Goal: Task Accomplishment & Management: Complete application form

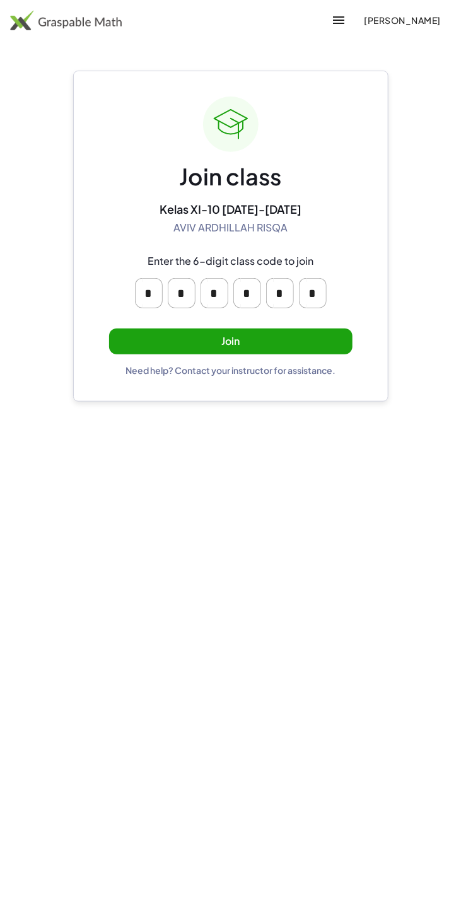
click at [315, 339] on button "Join" at bounding box center [230, 341] width 243 height 26
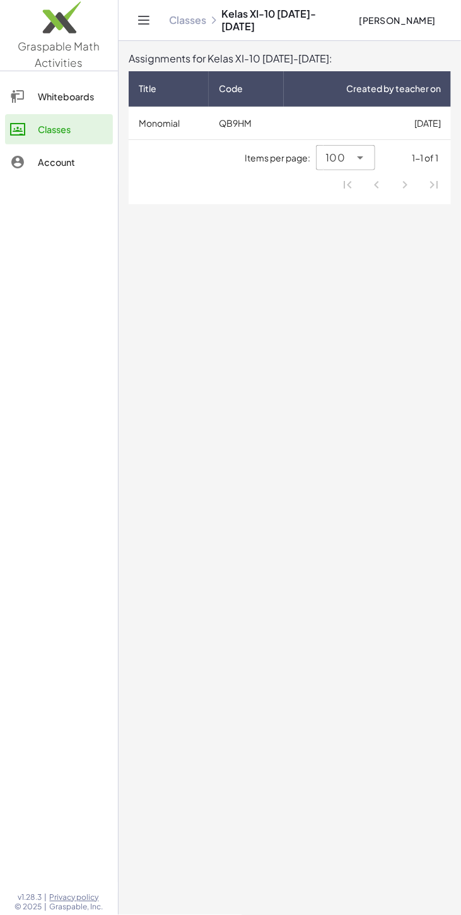
click at [165, 112] on td "Monomial" at bounding box center [169, 123] width 80 height 33
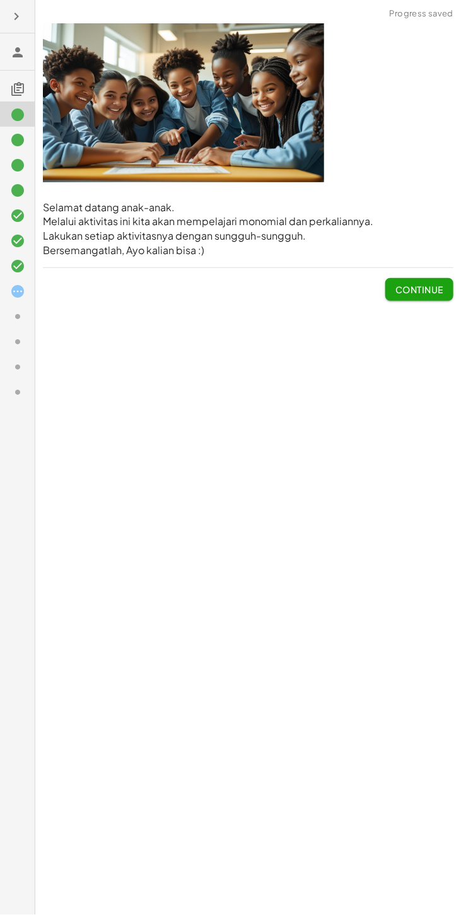
click at [18, 266] on icon at bounding box center [17, 265] width 15 height 15
click at [33, 285] on div at bounding box center [22, 291] width 25 height 16
click at [28, 290] on div at bounding box center [22, 291] width 25 height 16
click at [0, 0] on div at bounding box center [0, 0] width 0 height 0
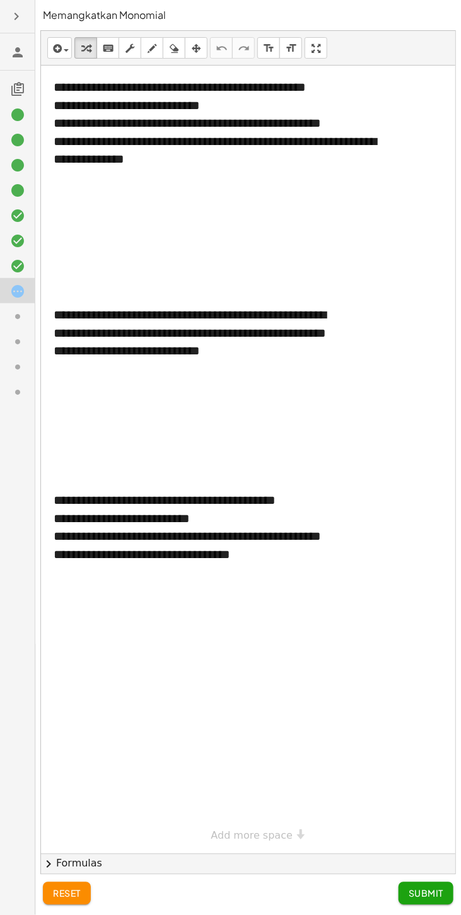
click at [17, 183] on icon at bounding box center [17, 190] width 15 height 15
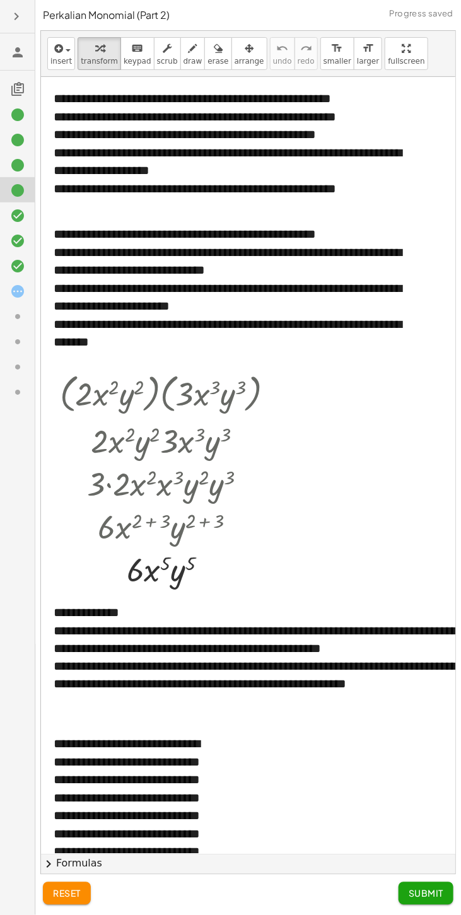
click at [26, 328] on div at bounding box center [17, 340] width 35 height 25
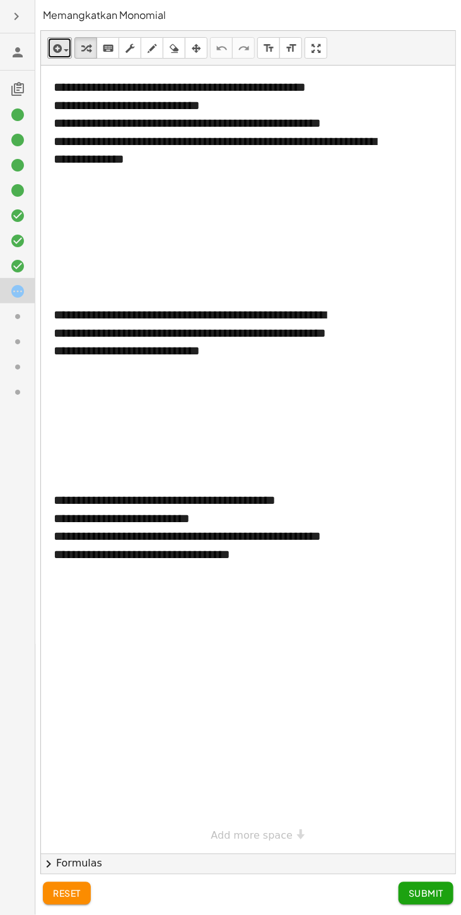
click at [62, 46] on span "button" at bounding box center [63, 49] width 3 height 9
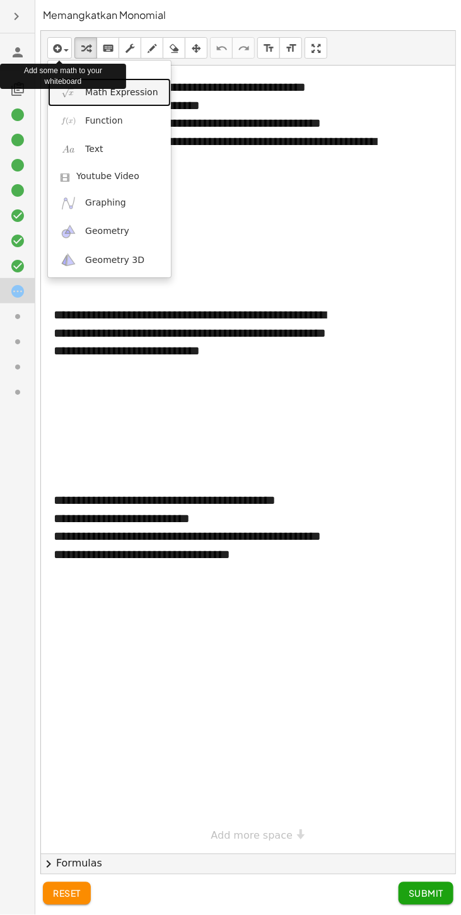
click at [129, 93] on span "Math Expression" at bounding box center [121, 92] width 73 height 13
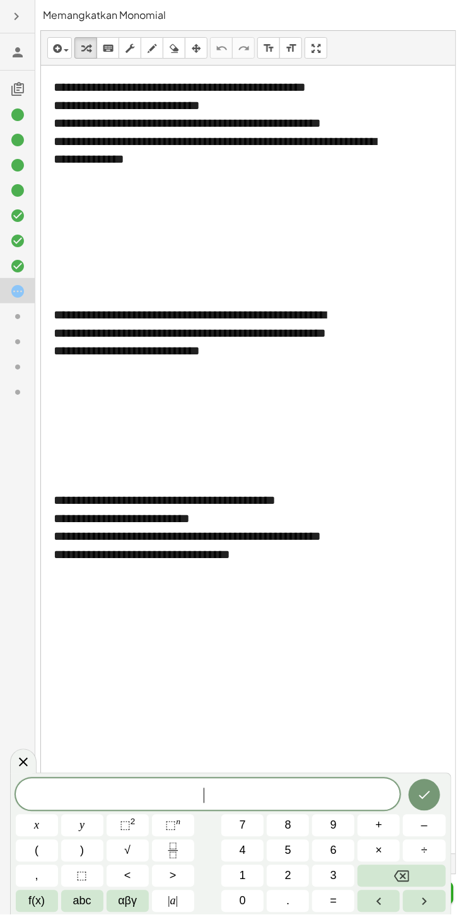
click at [247, 803] on span "​" at bounding box center [208, 796] width 385 height 18
click at [27, 846] on button "(" at bounding box center [37, 851] width 42 height 22
click at [32, 828] on button "x" at bounding box center [37, 826] width 42 height 22
click at [124, 830] on span "⬚" at bounding box center [125, 825] width 11 height 13
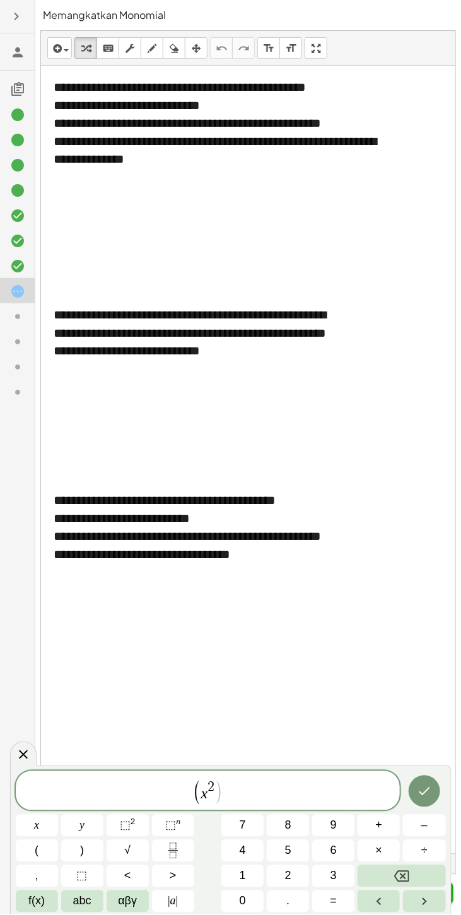
click at [84, 859] on button ")" at bounding box center [82, 851] width 42 height 22
click at [130, 827] on span "⬚ 2" at bounding box center [128, 825] width 16 height 17
click at [412, 884] on button "Backspace" at bounding box center [401, 876] width 88 height 22
click at [419, 884] on button "Backspace" at bounding box center [401, 876] width 88 height 22
click at [167, 827] on span "⬚" at bounding box center [170, 825] width 11 height 13
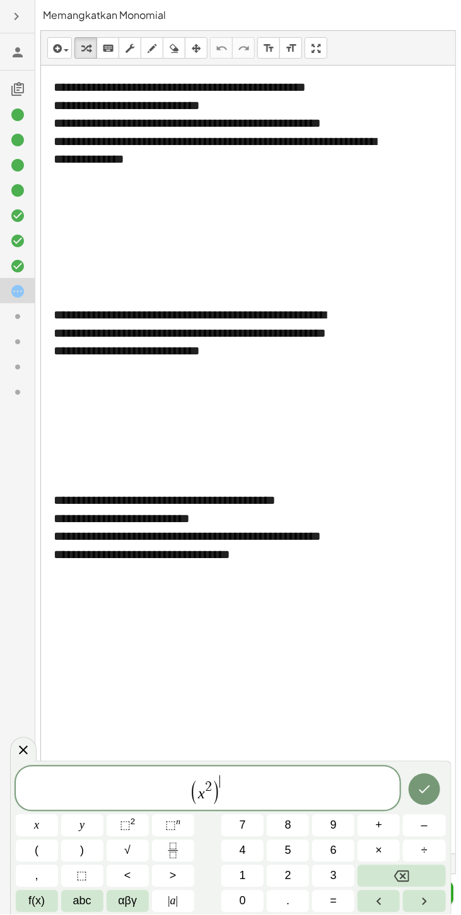
click at [257, 878] on button "1" at bounding box center [242, 876] width 42 height 22
click at [287, 876] on span "2" at bounding box center [288, 876] width 6 height 17
click at [432, 786] on button "Done" at bounding box center [425, 790] width 32 height 32
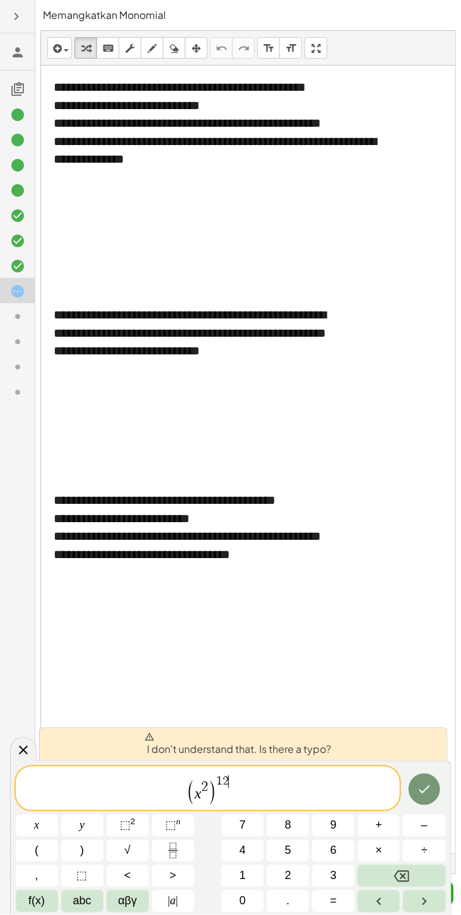
click at [422, 885] on button "Backspace" at bounding box center [401, 876] width 88 height 22
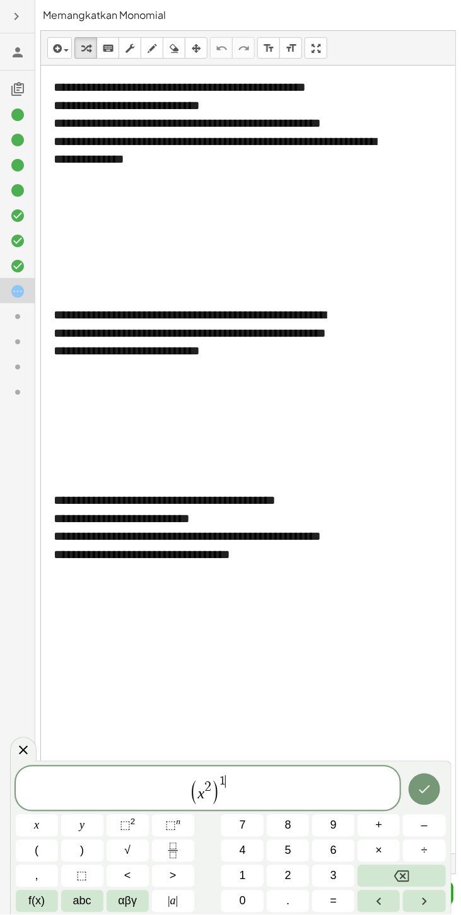
click at [424, 878] on button "Backspace" at bounding box center [401, 876] width 88 height 22
click at [421, 877] on button "Backspace" at bounding box center [401, 876] width 88 height 22
click at [234, 873] on button "1" at bounding box center [242, 876] width 42 height 22
click at [294, 877] on button "2" at bounding box center [288, 876] width 42 height 22
click at [431, 789] on icon "Done" at bounding box center [424, 791] width 15 height 15
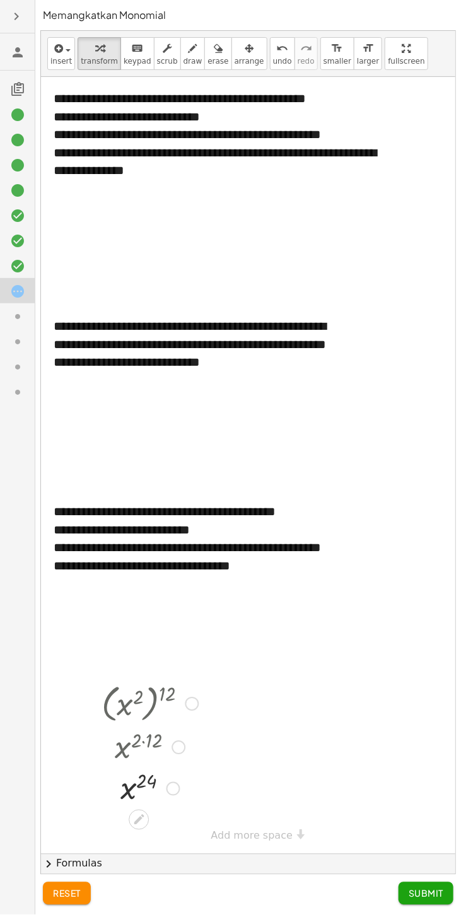
click at [237, 52] on div "button" at bounding box center [250, 47] width 30 height 15
click at [238, 51] on div "button" at bounding box center [250, 47] width 30 height 15
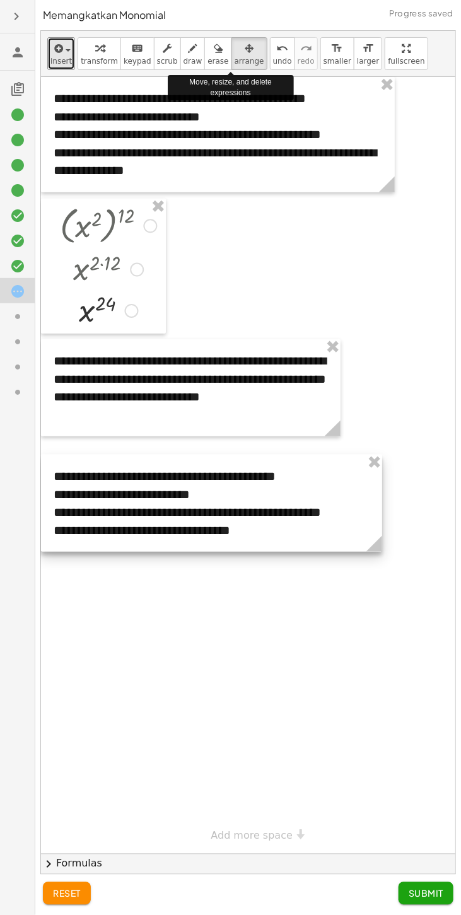
click at [66, 50] on span "button" at bounding box center [68, 50] width 5 height 3
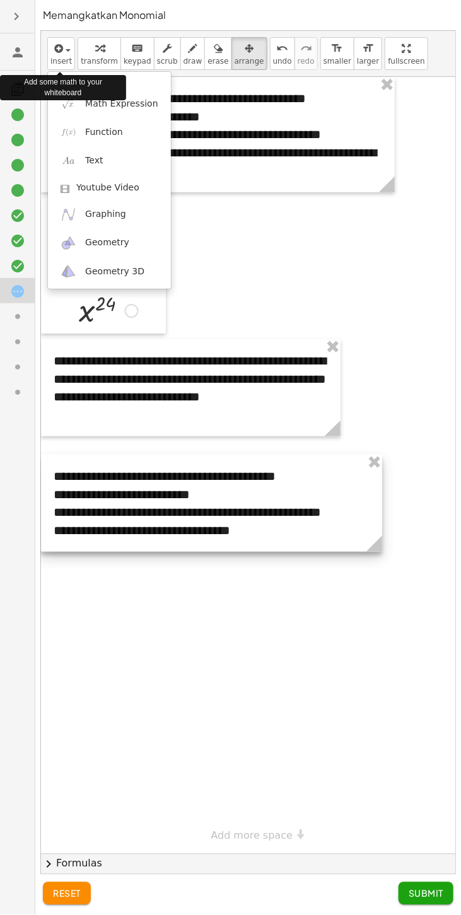
click at [323, 210] on div at bounding box center [230, 457] width 461 height 915
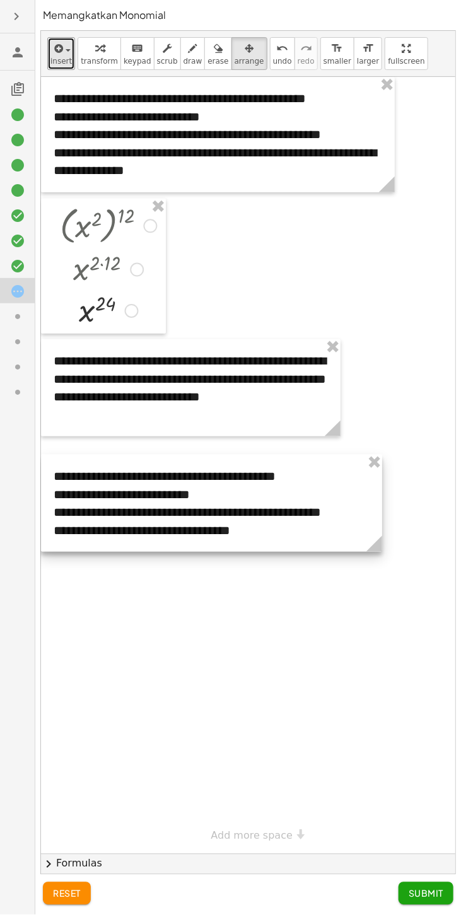
click at [62, 57] on span "insert" at bounding box center [60, 61] width 21 height 9
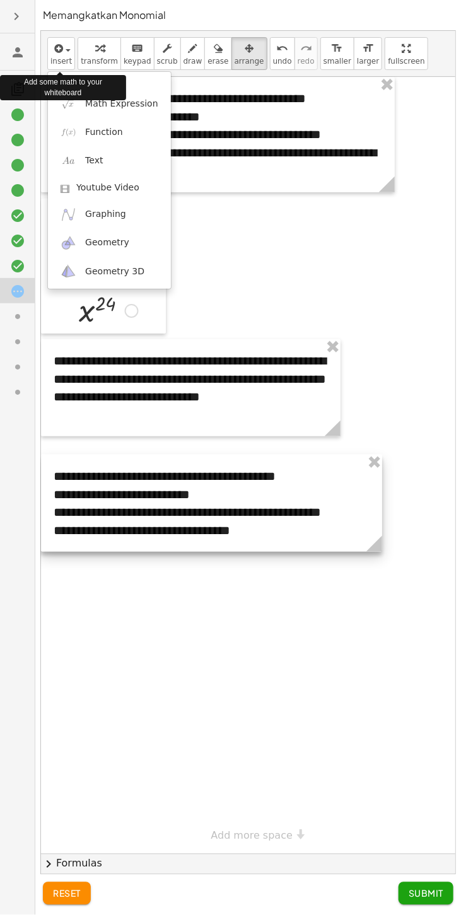
click at [102, 54] on div at bounding box center [230, 457] width 461 height 915
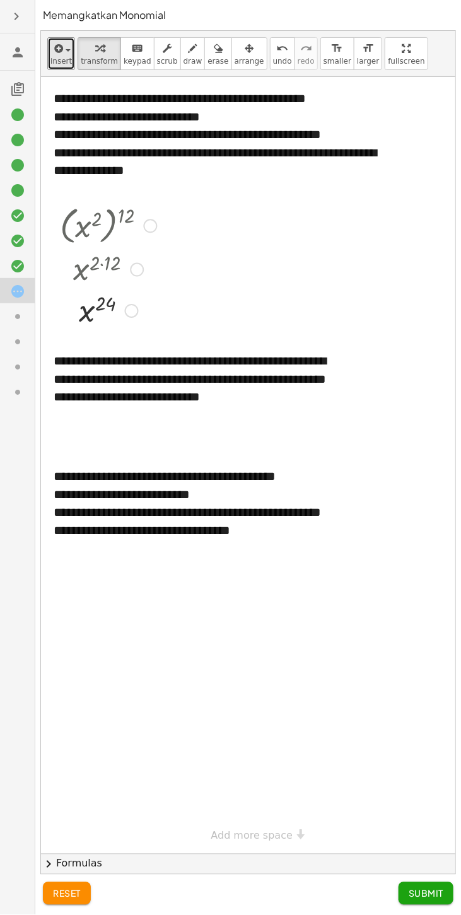
click at [62, 54] on icon "button" at bounding box center [57, 48] width 11 height 15
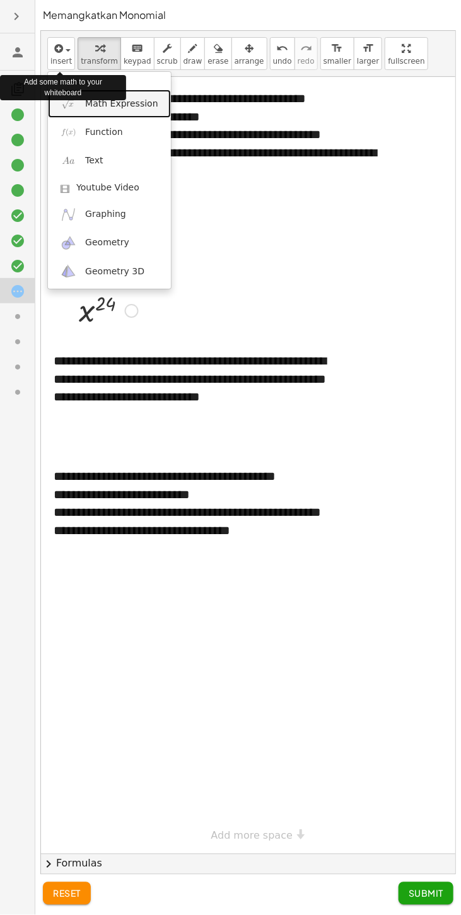
click at [137, 105] on span "Math Expression" at bounding box center [121, 104] width 73 height 13
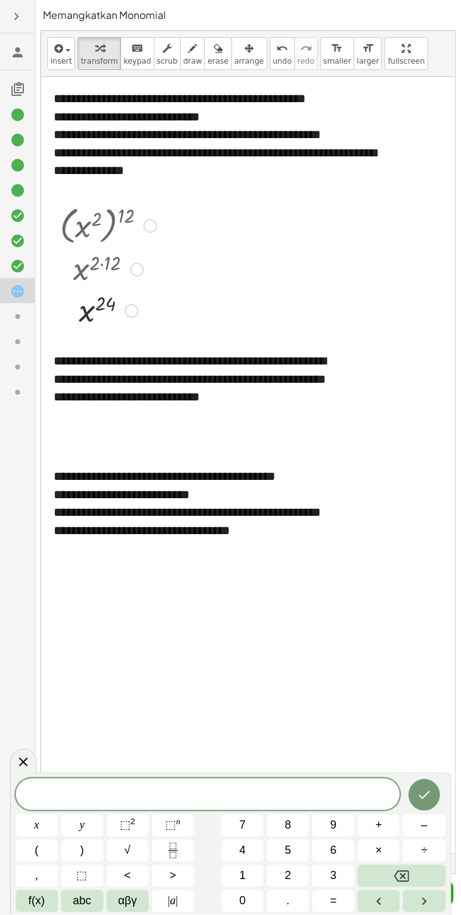
click at [244, 847] on span "4" at bounding box center [243, 850] width 6 height 17
click at [28, 824] on button "x" at bounding box center [37, 826] width 42 height 22
click at [118, 827] on button "⬚ 2" at bounding box center [128, 826] width 42 height 22
click at [74, 828] on button "y" at bounding box center [82, 826] width 42 height 22
click at [168, 829] on span "⬚" at bounding box center [170, 825] width 11 height 13
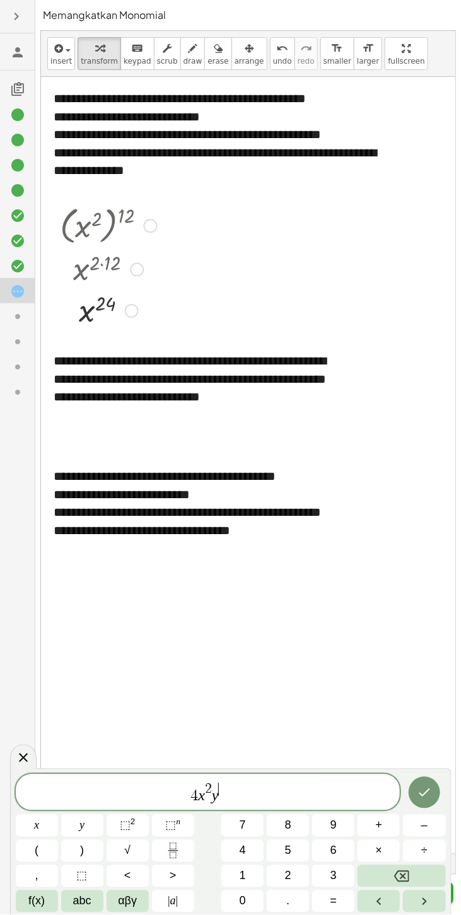
click at [340, 879] on button "3" at bounding box center [333, 876] width 42 height 22
click at [426, 914] on div "4 x 2 y 3 ​ x y ⬚ 2 ⬚ n 7 8 9 + – ( ) √ 4 5 6 × ÷ , ⬚ < > 1 2 3 f(x) abc αβγ | …" at bounding box center [230, 842] width 441 height 146
click at [422, 914] on div "4 x 2 y 3 x y ⬚ 2 ⬚ n 7 8 9 + – ( ) √ 4 5 6 × ÷ , ⬚ < > 1 2 3 f(x) abc αβγ | a …" at bounding box center [230, 842] width 441 height 146
click at [89, 909] on span "abc" at bounding box center [82, 901] width 18 height 17
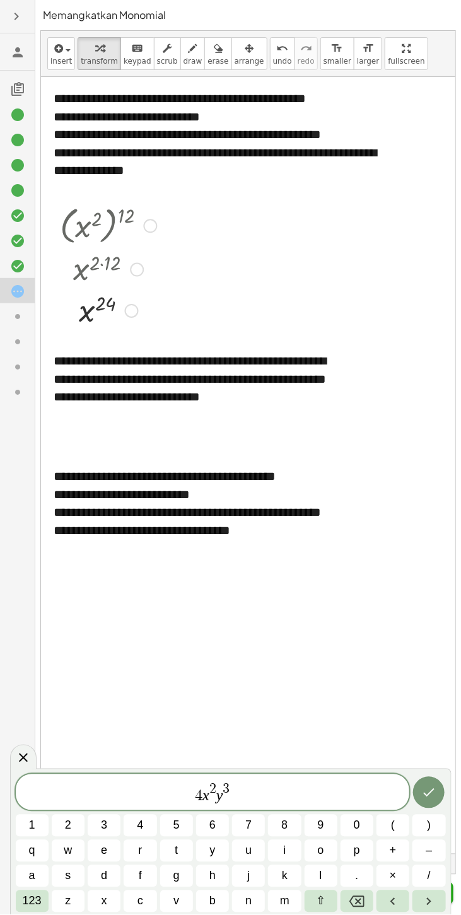
click at [62, 909] on button "z" at bounding box center [68, 901] width 33 height 22
click at [20, 902] on button "123" at bounding box center [32, 901] width 33 height 22
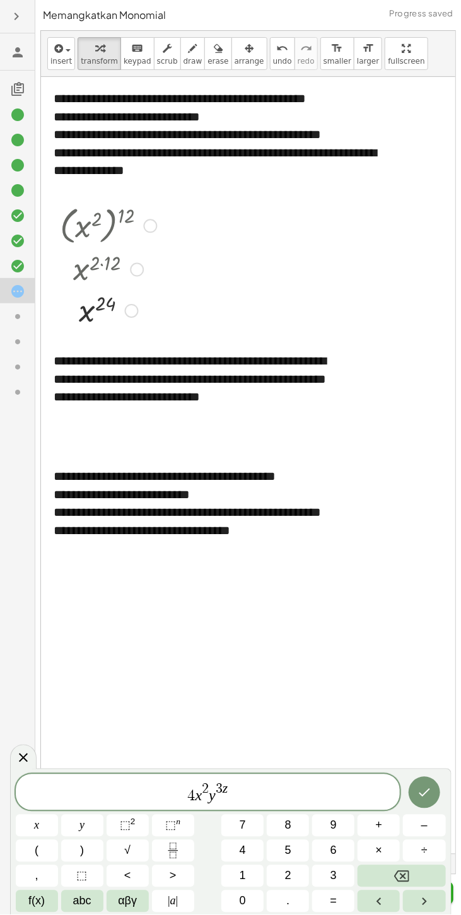
click at [400, 874] on icon "Backspace" at bounding box center [401, 876] width 15 height 11
click at [67, 912] on button "abc" at bounding box center [82, 901] width 42 height 22
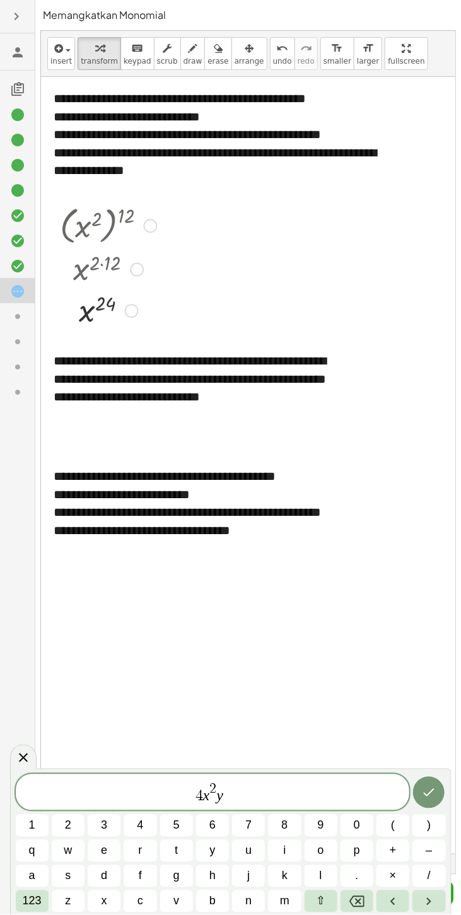
click at [113, 828] on button "3" at bounding box center [104, 826] width 33 height 22
click at [424, 914] on div "4 x 2 y 3 ​ 1 2 3 4 5 6 7 8 9 0 ( ) q w e r t y u i o p + – a s d f g h j k l .…" at bounding box center [230, 842] width 441 height 146
click at [16, 904] on button "123" at bounding box center [32, 901] width 33 height 22
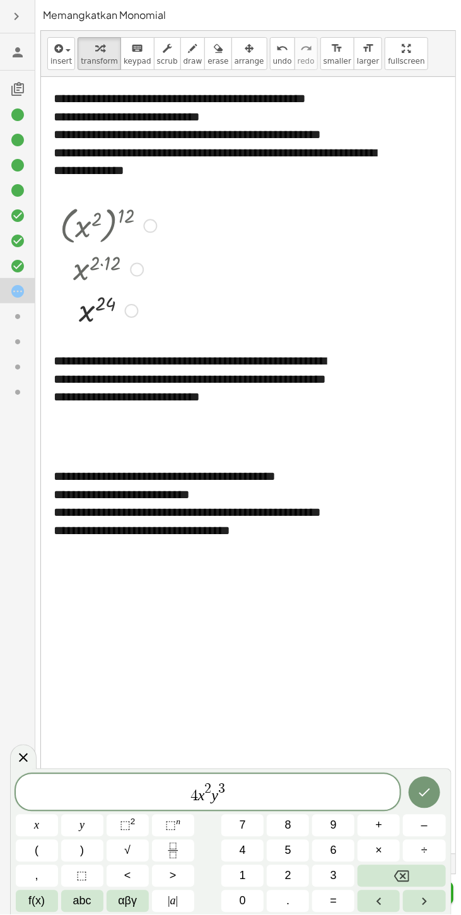
click at [76, 909] on span "abc" at bounding box center [82, 901] width 18 height 17
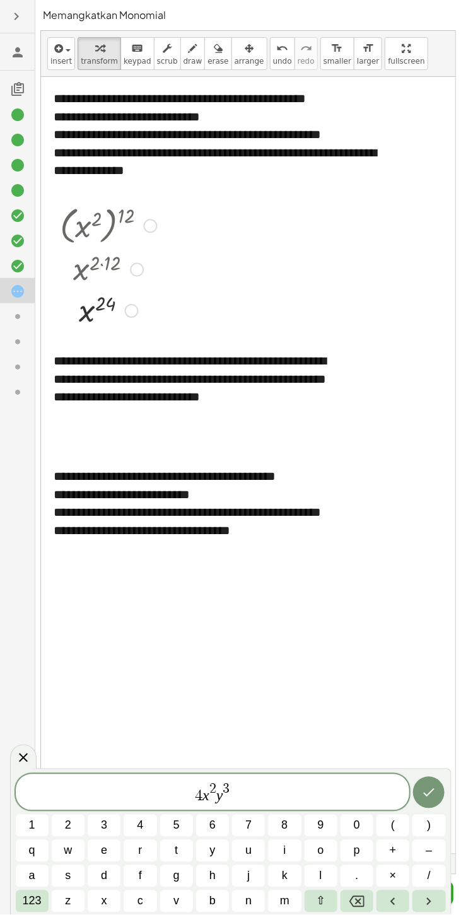
click at [432, 900] on icon "Right arrow" at bounding box center [428, 901] width 15 height 15
click at [63, 908] on button "z" at bounding box center [68, 901] width 33 height 22
click at [18, 902] on button "123" at bounding box center [32, 901] width 33 height 22
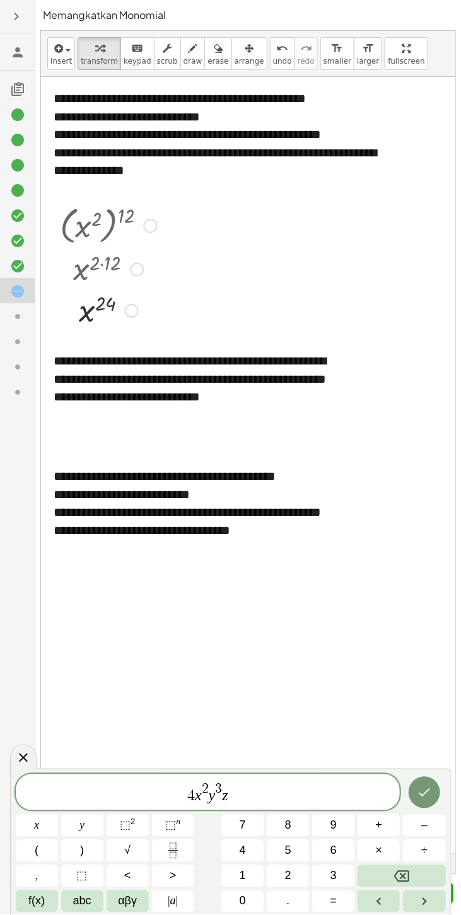
click at [177, 828] on span "⬚ n" at bounding box center [172, 825] width 15 height 17
click at [244, 840] on button "4" at bounding box center [242, 851] width 42 height 22
click at [431, 906] on icon "Right arrow" at bounding box center [424, 901] width 15 height 15
click at [180, 794] on span "4 x 2 y 3 z 4 ​" at bounding box center [208, 793] width 385 height 23
click at [39, 851] on button "(" at bounding box center [37, 851] width 42 height 22
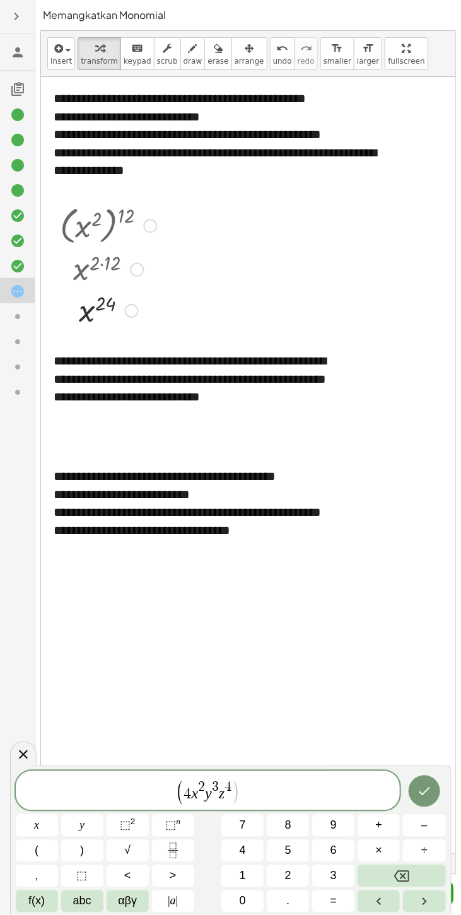
click at [271, 788] on span "( ​ 4 x 2 y 3 z 4 )" at bounding box center [208, 792] width 385 height 26
click at [29, 848] on button "(" at bounding box center [37, 851] width 42 height 22
click at [416, 876] on button "Backspace" at bounding box center [401, 876] width 88 height 22
click at [221, 782] on span "4 x 2 y 3 z 4" at bounding box center [208, 791] width 48 height 20
click at [398, 874] on icon "Backspace" at bounding box center [401, 876] width 15 height 15
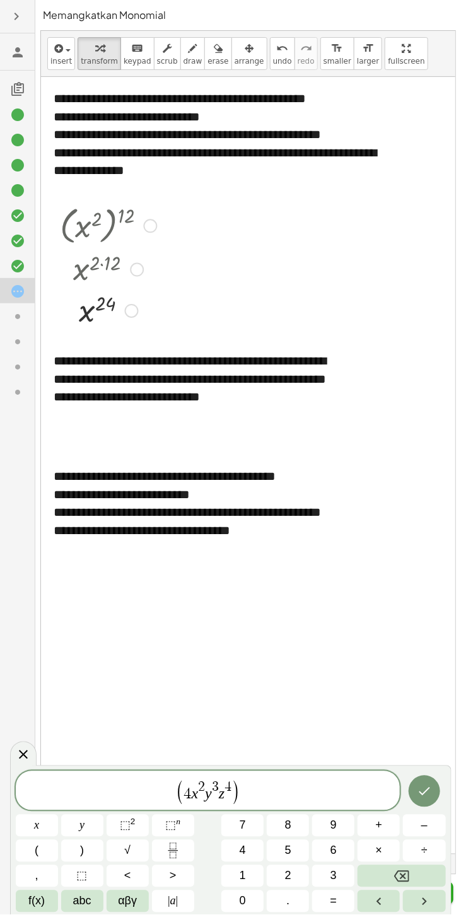
click at [400, 883] on icon "Backspace" at bounding box center [401, 876] width 15 height 15
click at [410, 878] on button "Backspace" at bounding box center [401, 876] width 88 height 22
click at [219, 795] on var "z" at bounding box center [218, 794] width 6 height 16
click at [115, 830] on button "⬚ 2" at bounding box center [128, 826] width 42 height 22
click at [233, 796] on span ")" at bounding box center [235, 792] width 9 height 26
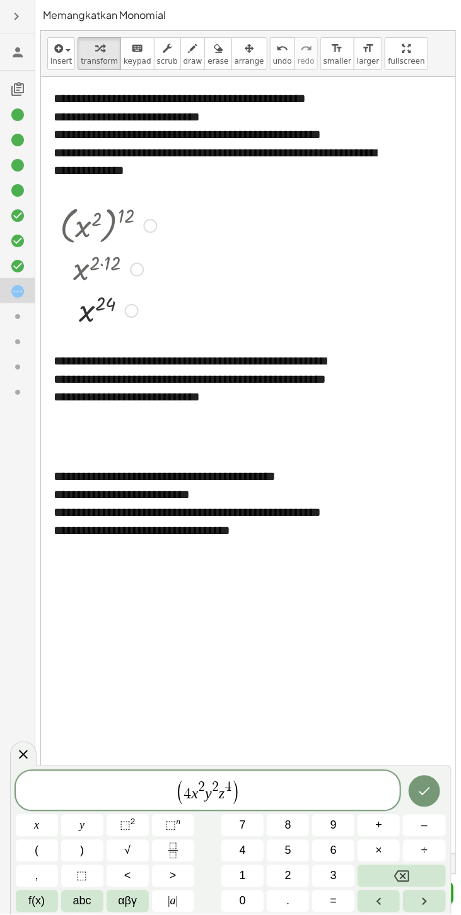
click at [397, 874] on icon "Backspace" at bounding box center [401, 876] width 15 height 15
click at [397, 877] on icon "Backspace" at bounding box center [401, 876] width 15 height 15
click at [126, 827] on span "⬚" at bounding box center [125, 825] width 11 height 13
click at [282, 787] on span "( 4 x 2 y 2 z 2 ​ )" at bounding box center [208, 792] width 385 height 26
click at [166, 828] on span "⬚" at bounding box center [170, 825] width 11 height 13
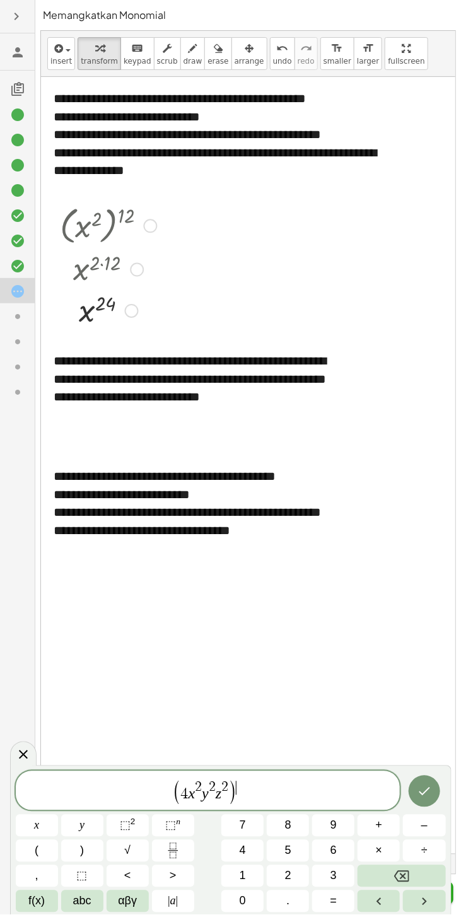
click at [241, 866] on button "1" at bounding box center [242, 876] width 42 height 22
click at [294, 871] on button "2" at bounding box center [288, 876] width 42 height 22
click at [418, 790] on icon "Done" at bounding box center [424, 791] width 15 height 15
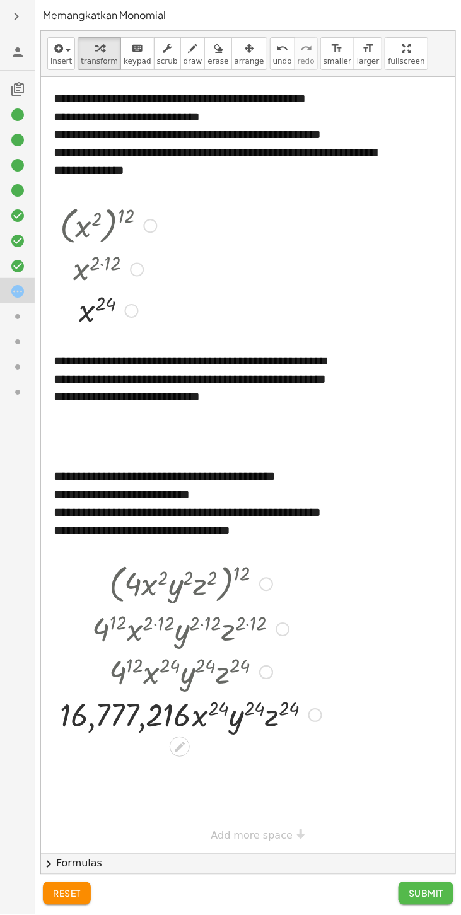
click at [429, 899] on span "Submit" at bounding box center [426, 893] width 35 height 11
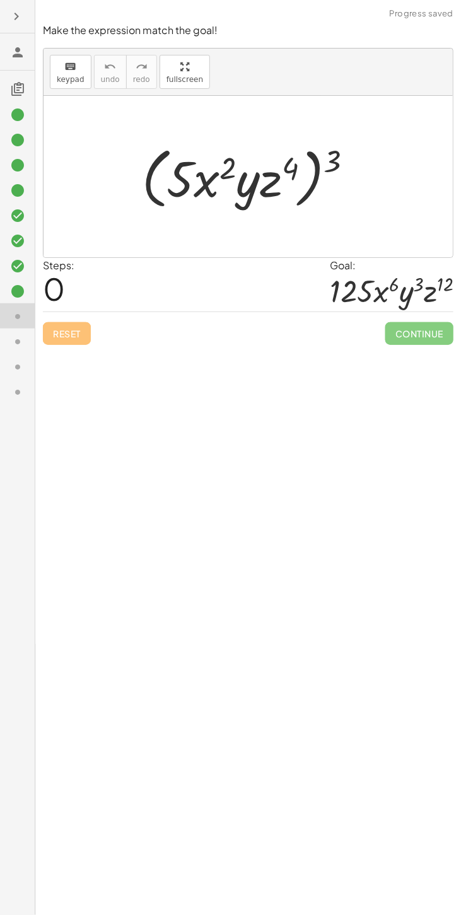
click at [27, 328] on div at bounding box center [17, 340] width 35 height 25
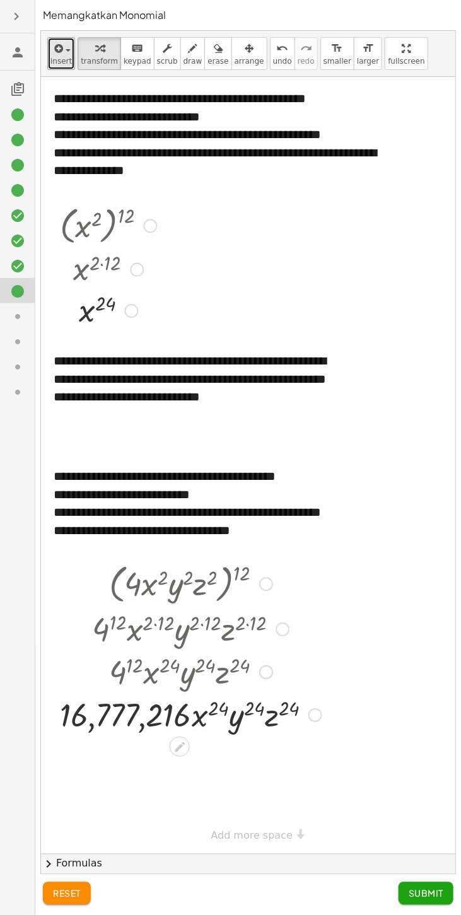
click at [64, 55] on button "insert" at bounding box center [61, 53] width 28 height 33
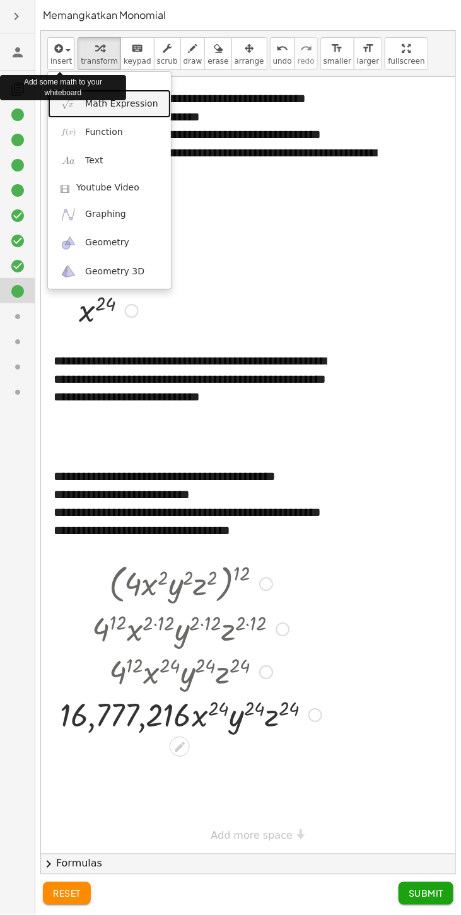
click at [142, 112] on link "Math Expression" at bounding box center [109, 104] width 123 height 28
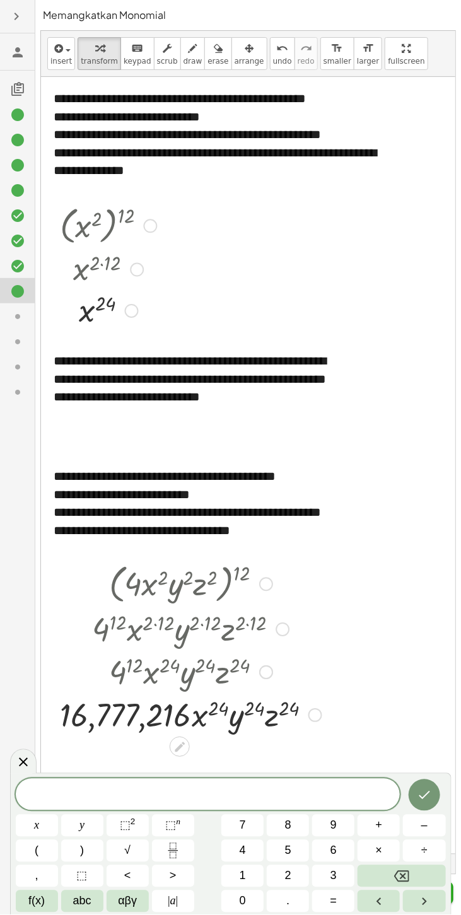
click at [69, 828] on button "y" at bounding box center [82, 826] width 42 height 22
click at [168, 826] on span "⬚" at bounding box center [170, 825] width 11 height 13
click at [241, 851] on span "4" at bounding box center [243, 850] width 6 height 17
click at [187, 796] on span "y 4 ​" at bounding box center [208, 793] width 385 height 23
click at [45, 845] on button "(" at bounding box center [37, 851] width 42 height 22
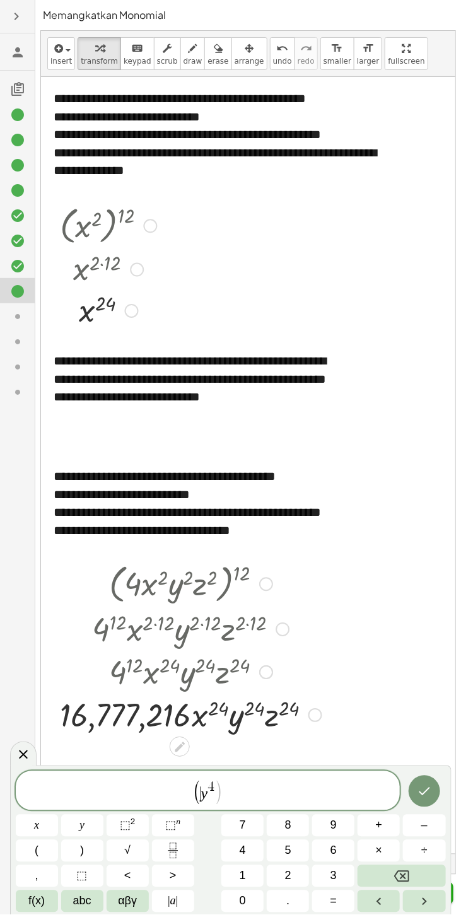
click at [259, 796] on span "( ​ y 4 )" at bounding box center [208, 792] width 385 height 26
click at [88, 847] on button ")" at bounding box center [82, 851] width 42 height 22
click at [166, 826] on span "⬚" at bounding box center [170, 825] width 11 height 13
click at [332, 872] on span "3" at bounding box center [333, 876] width 6 height 17
click at [426, 785] on icon "Done" at bounding box center [424, 791] width 15 height 15
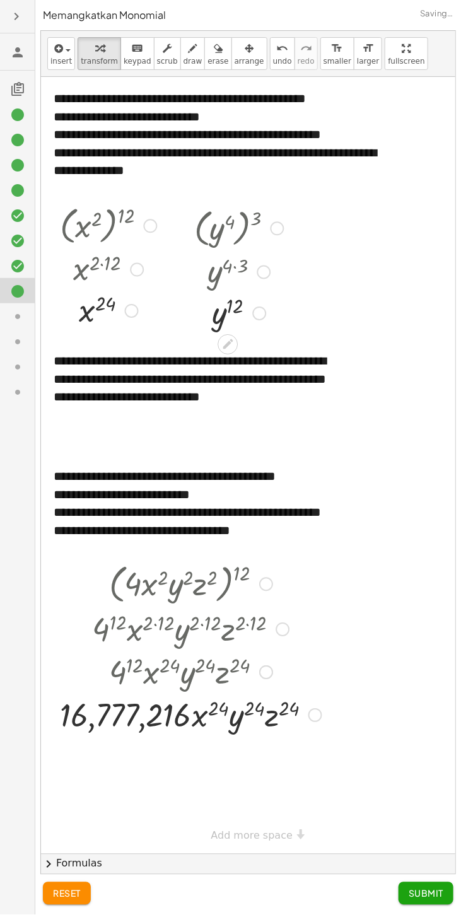
click at [440, 905] on button "Submit" at bounding box center [425, 893] width 55 height 23
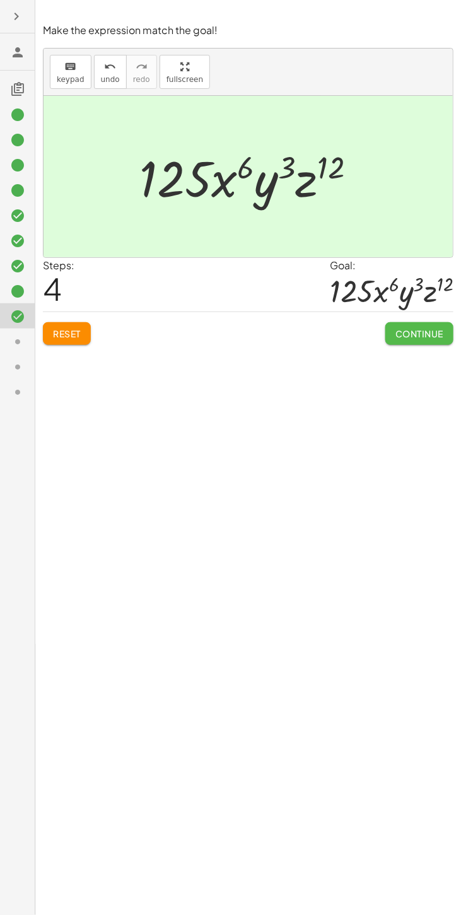
click at [428, 328] on button "Continue" at bounding box center [419, 333] width 68 height 23
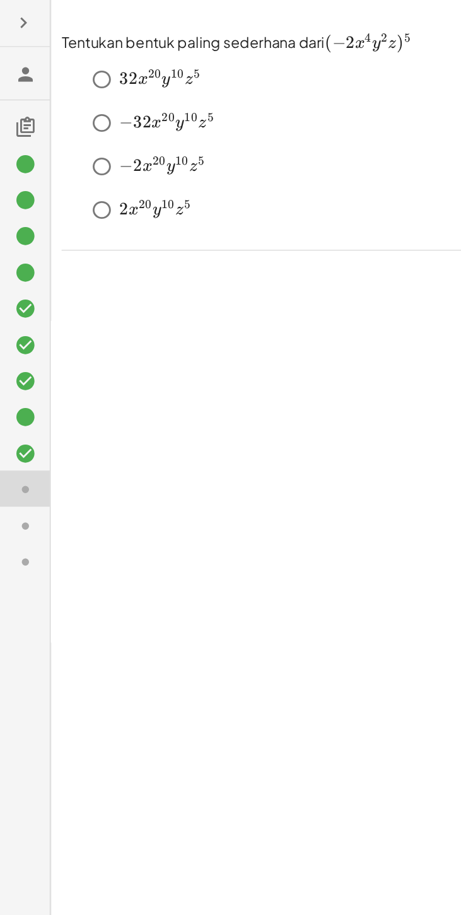
click at [22, 310] on icon at bounding box center [17, 316] width 15 height 15
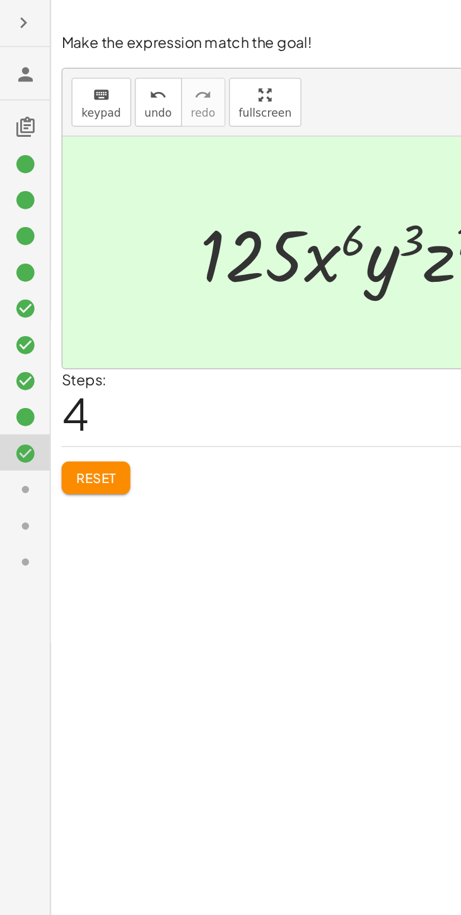
click at [18, 344] on icon at bounding box center [17, 341] width 15 height 15
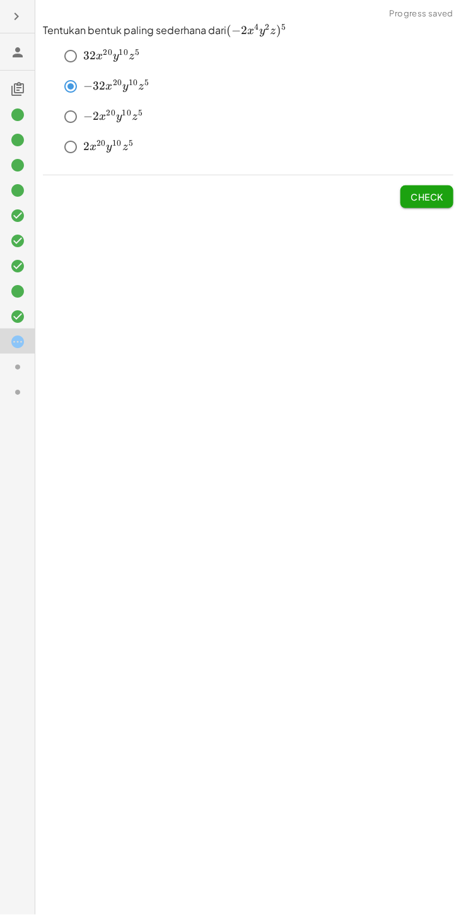
scroll to position [4, 0]
click at [12, 359] on icon at bounding box center [17, 366] width 15 height 15
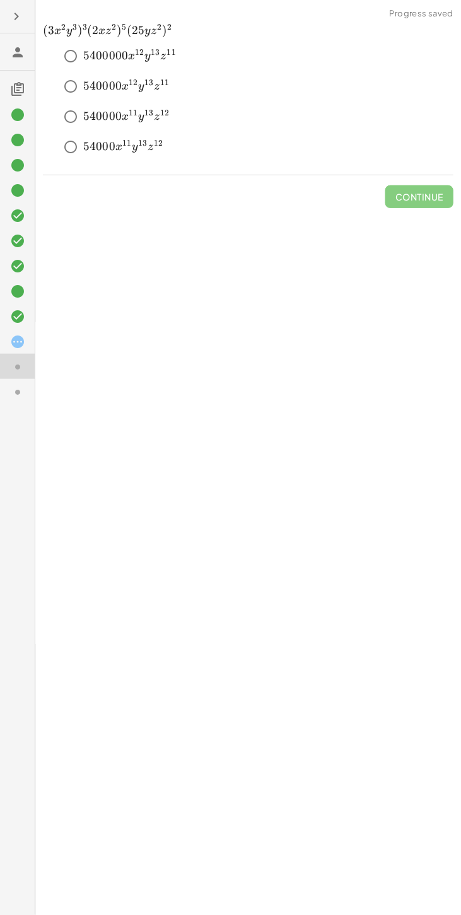
scroll to position [0, 0]
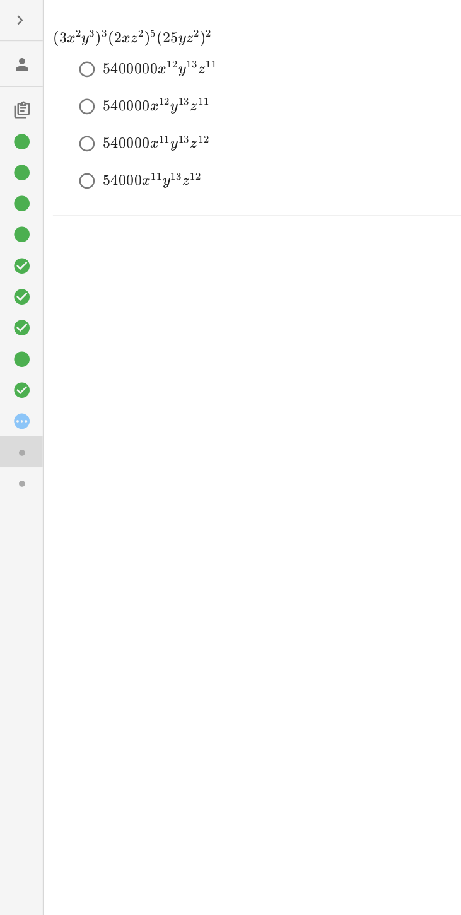
click at [20, 343] on icon at bounding box center [17, 341] width 15 height 15
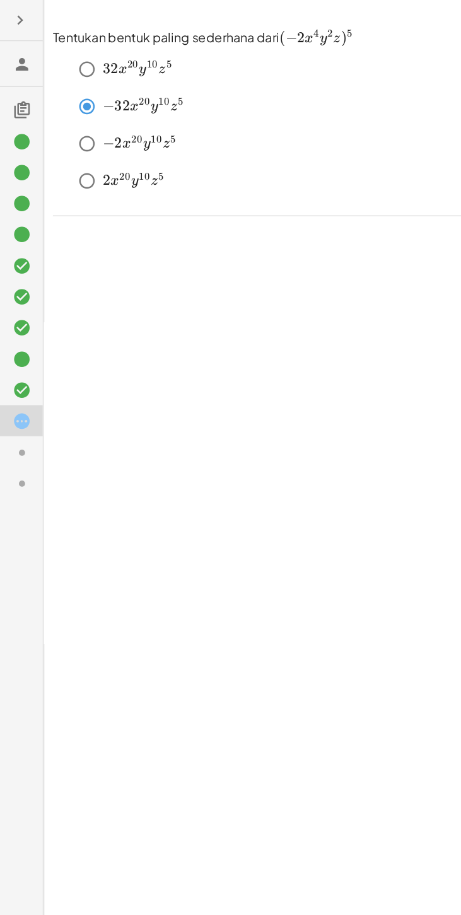
click at [21, 317] on icon at bounding box center [17, 316] width 15 height 15
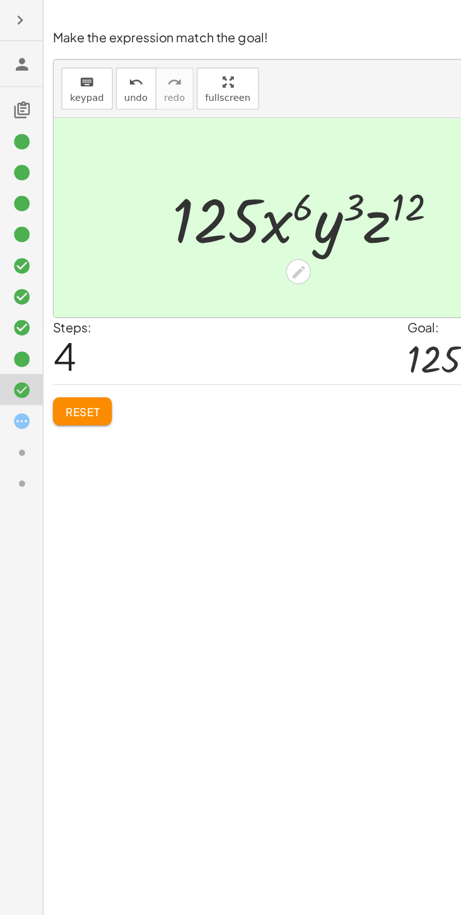
click at [21, 373] on icon at bounding box center [17, 366] width 15 height 15
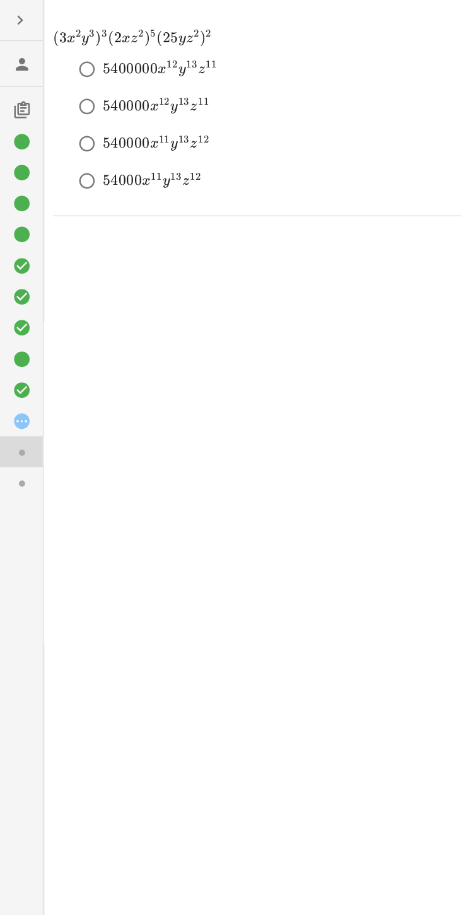
click at [22, 339] on icon at bounding box center [17, 341] width 15 height 15
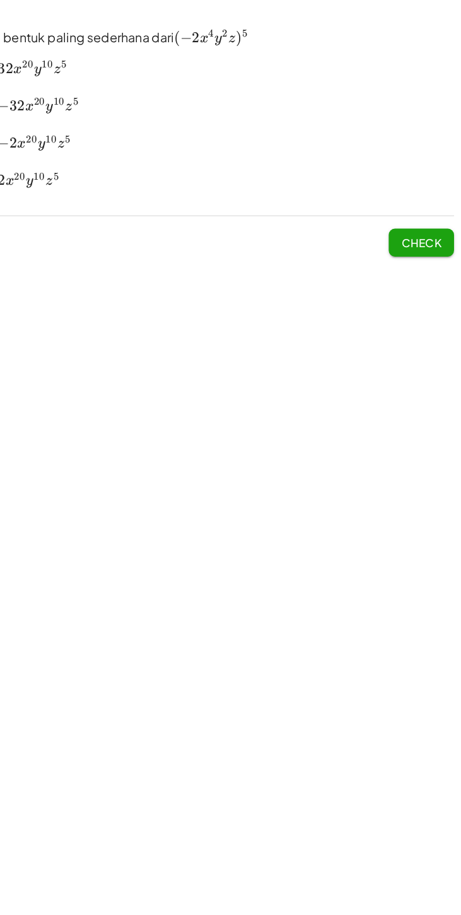
click at [427, 205] on button "Check" at bounding box center [426, 196] width 53 height 23
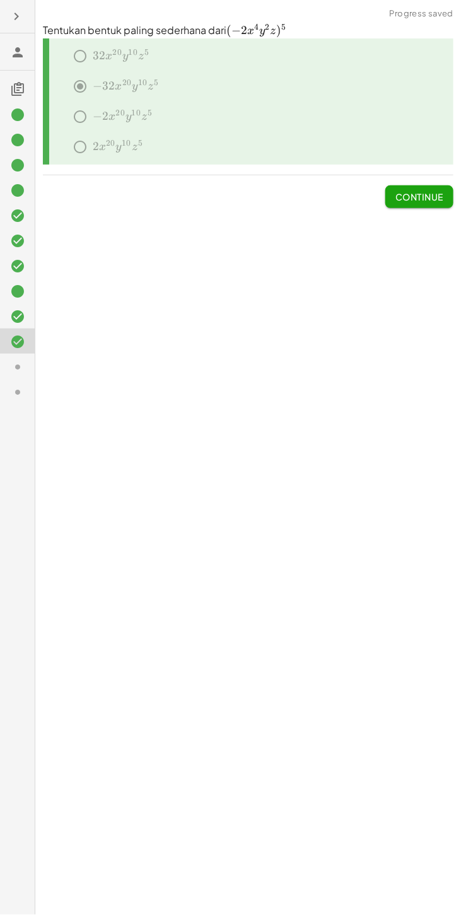
click at [27, 363] on div at bounding box center [22, 367] width 25 height 16
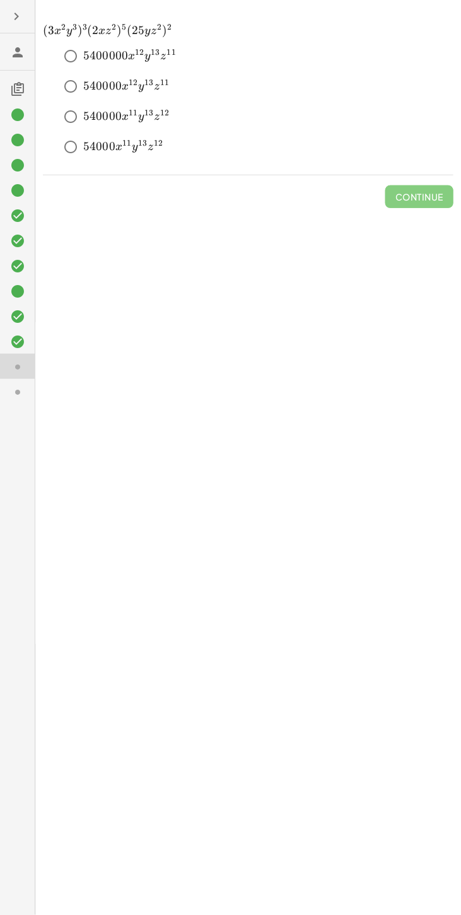
click at [14, 288] on icon at bounding box center [17, 291] width 15 height 15
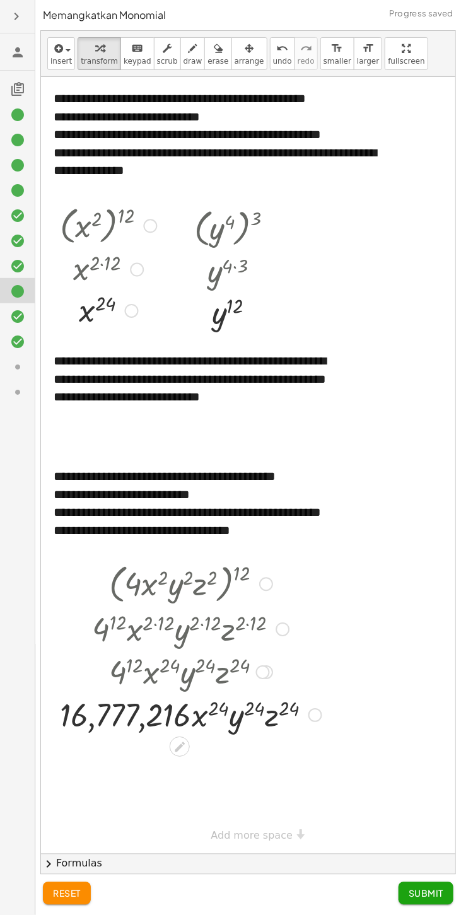
click at [14, 341] on icon at bounding box center [17, 341] width 15 height 15
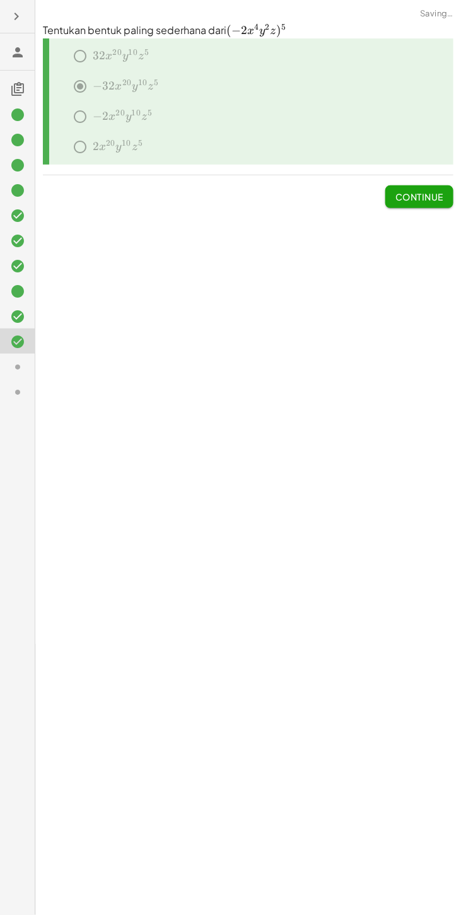
click at [16, 364] on icon at bounding box center [17, 366] width 15 height 15
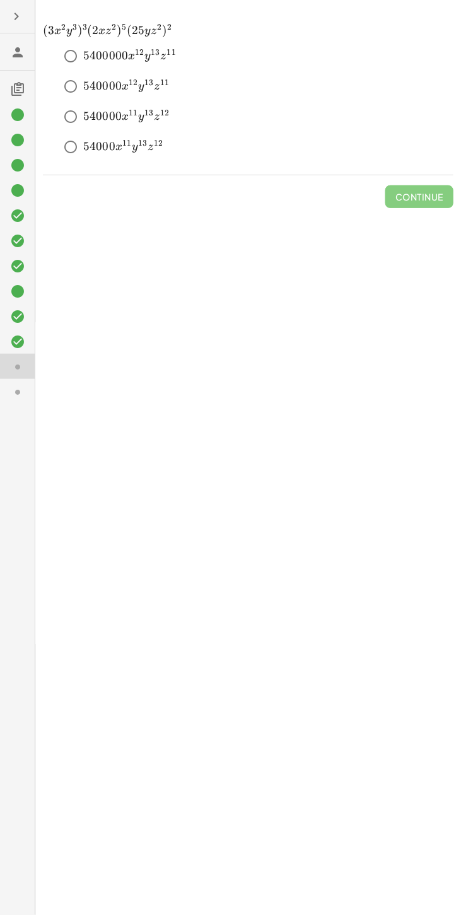
scroll to position [1, 0]
click at [429, 195] on span "Check" at bounding box center [426, 196] width 33 height 11
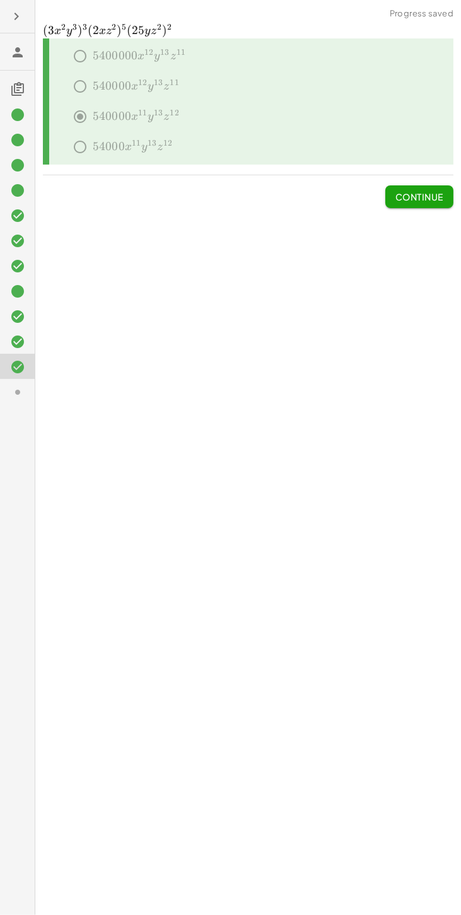
click at [422, 206] on button "Continue" at bounding box center [419, 196] width 68 height 23
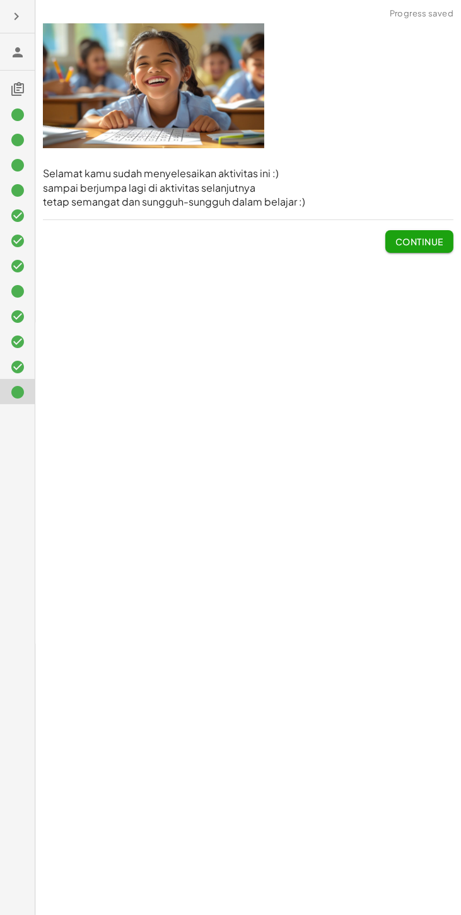
click at [410, 245] on span "Continue" at bounding box center [419, 241] width 48 height 11
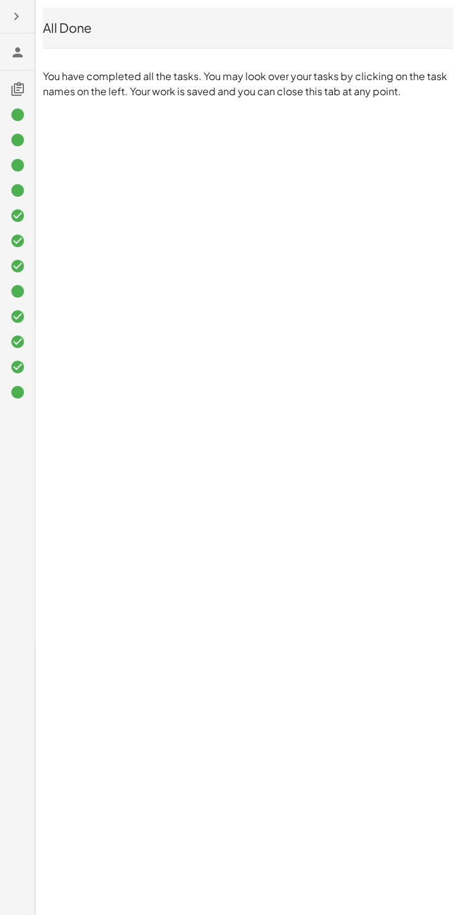
click at [30, 379] on div at bounding box center [17, 391] width 35 height 25
click at [16, 360] on icon at bounding box center [17, 366] width 15 height 15
click at [18, 359] on icon at bounding box center [17, 366] width 15 height 15
click at [18, 354] on div at bounding box center [17, 366] width 35 height 25
click at [20, 328] on div at bounding box center [17, 340] width 35 height 25
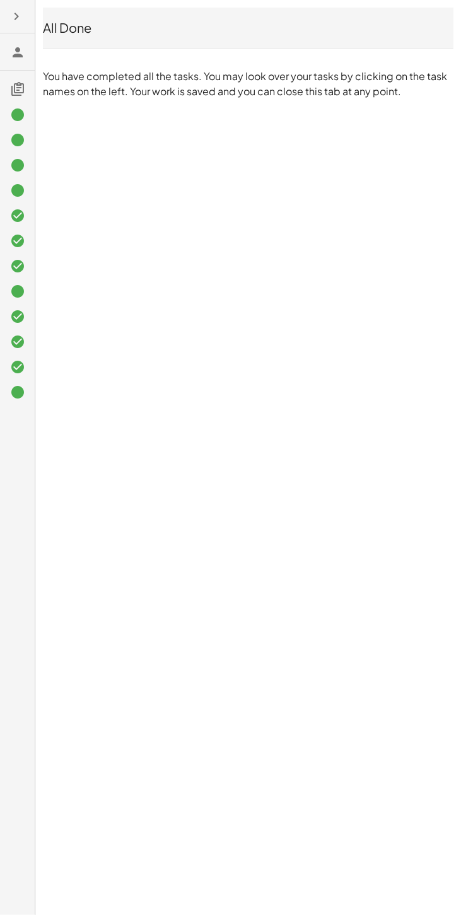
click at [26, 293] on div at bounding box center [22, 291] width 25 height 16
click at [11, 393] on icon at bounding box center [17, 392] width 15 height 15
click at [26, 390] on div at bounding box center [22, 392] width 25 height 16
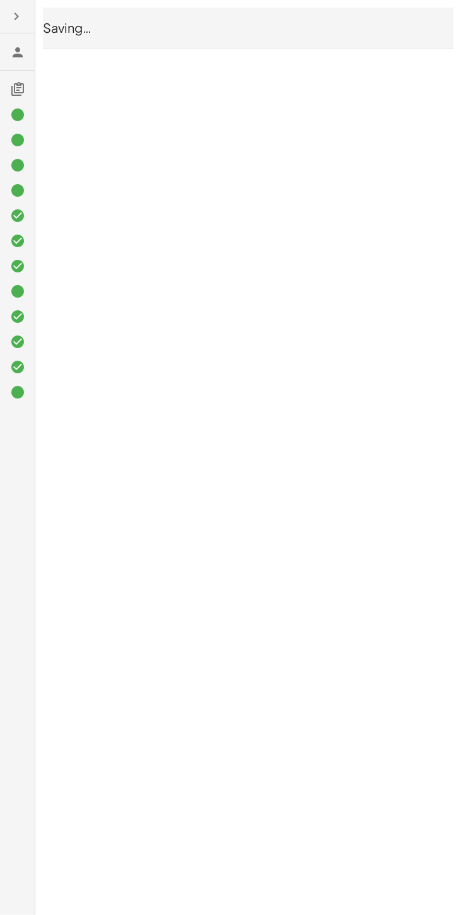
scroll to position [50, 0]
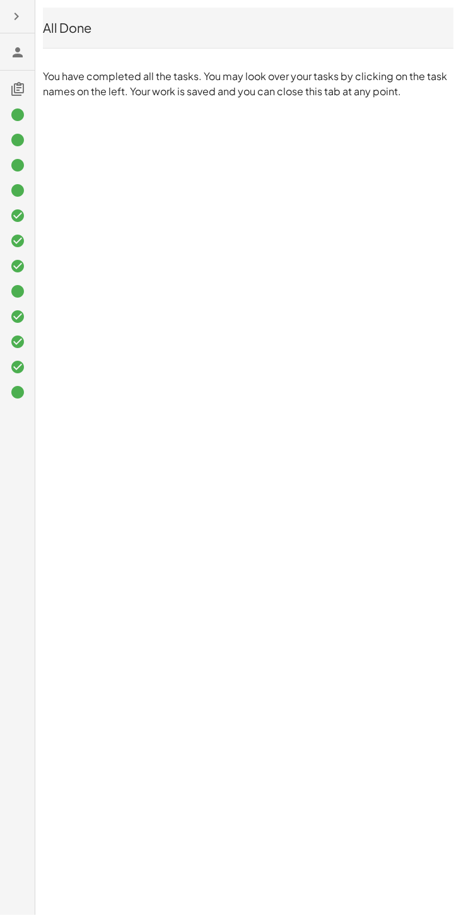
click at [26, 335] on div at bounding box center [22, 342] width 25 height 16
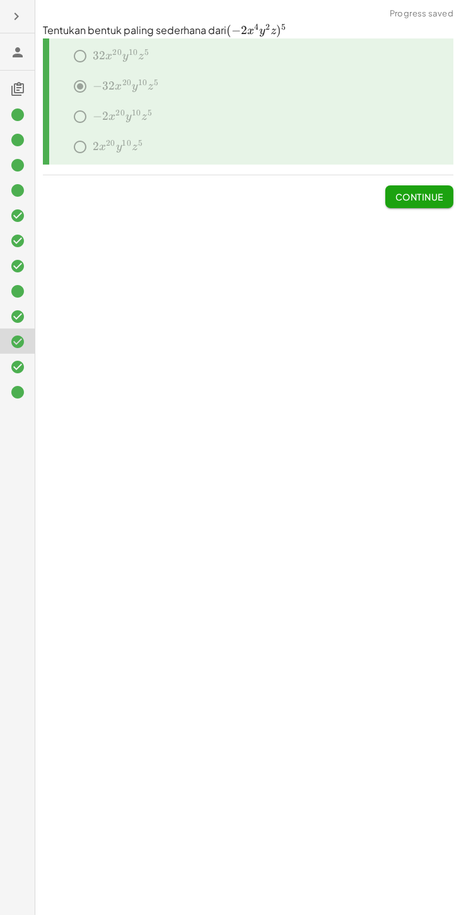
scroll to position [0, 0]
click at [18, 363] on icon at bounding box center [17, 366] width 15 height 15
click at [8, 152] on div at bounding box center [17, 164] width 35 height 25
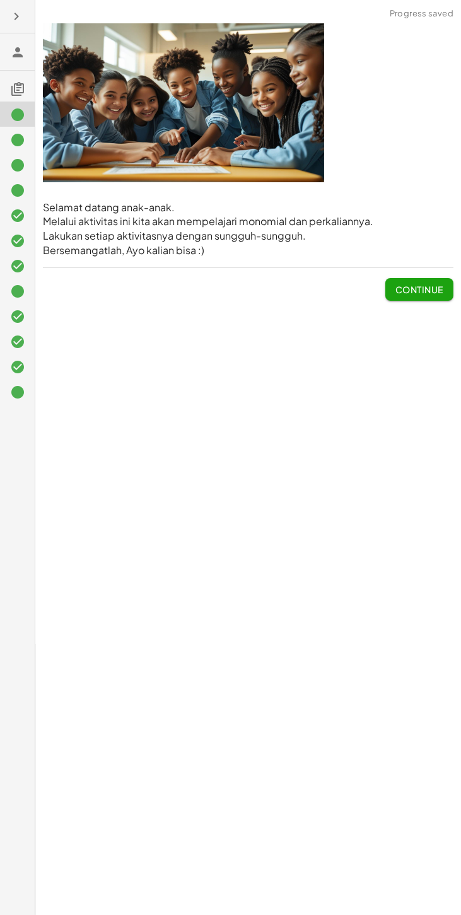
click at [19, 143] on icon at bounding box center [17, 139] width 15 height 15
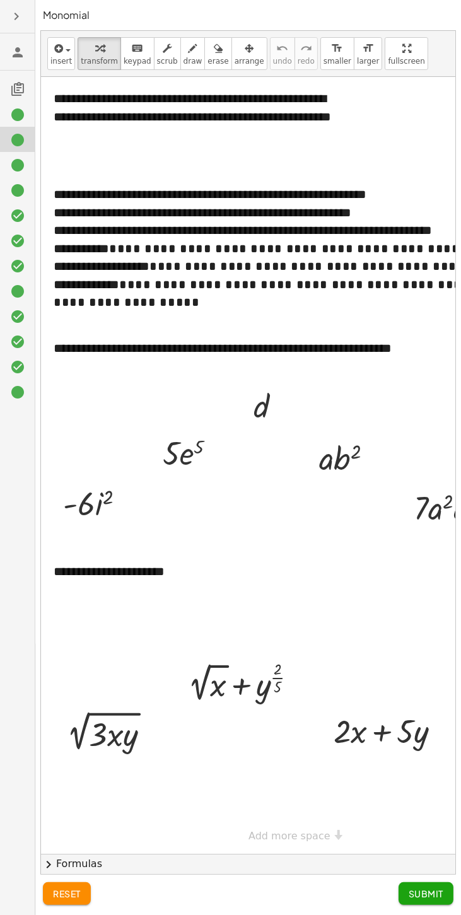
click at [16, 202] on div at bounding box center [17, 214] width 35 height 25
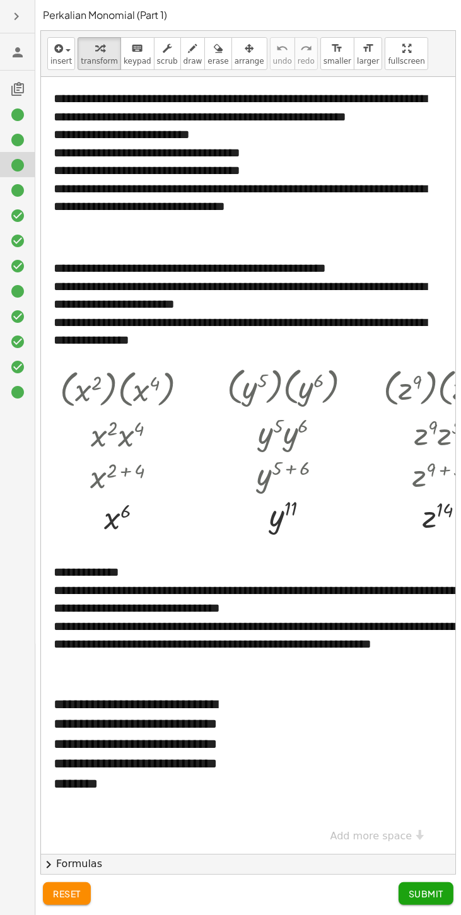
click at [11, 195] on icon at bounding box center [17, 190] width 15 height 15
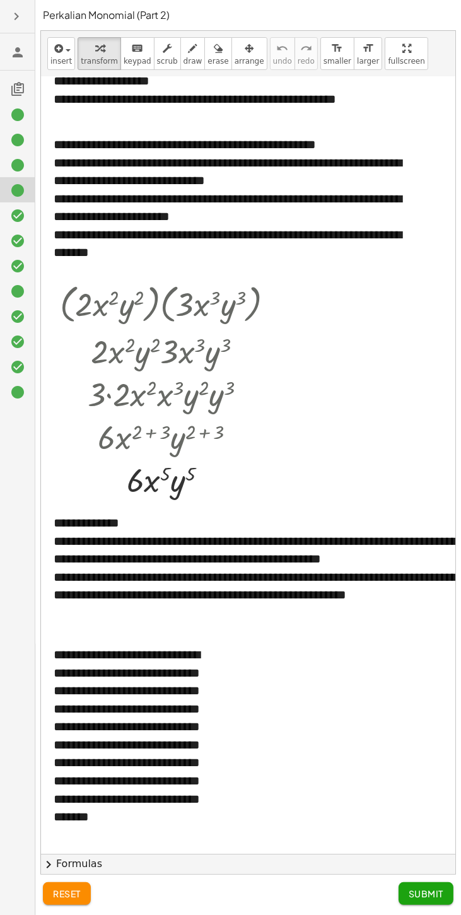
scroll to position [99, 0]
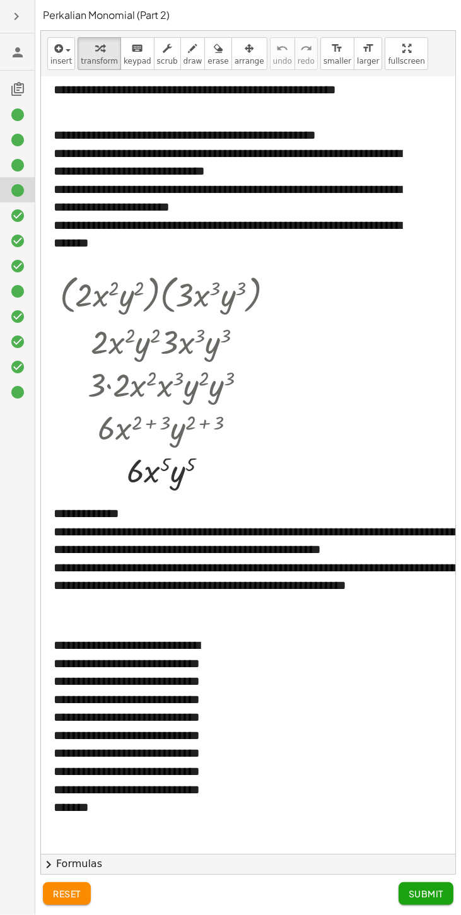
click at [17, 367] on icon at bounding box center [17, 366] width 15 height 15
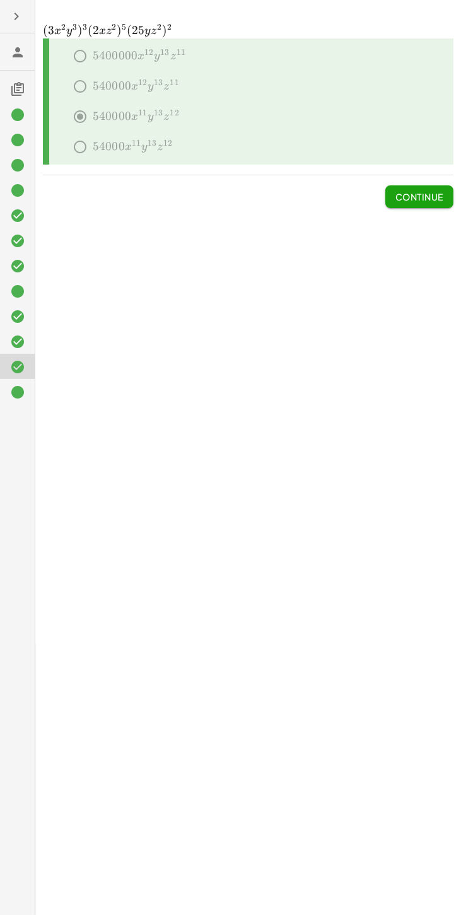
click at [26, 291] on div at bounding box center [22, 291] width 25 height 16
click at [26, 288] on div at bounding box center [22, 291] width 25 height 16
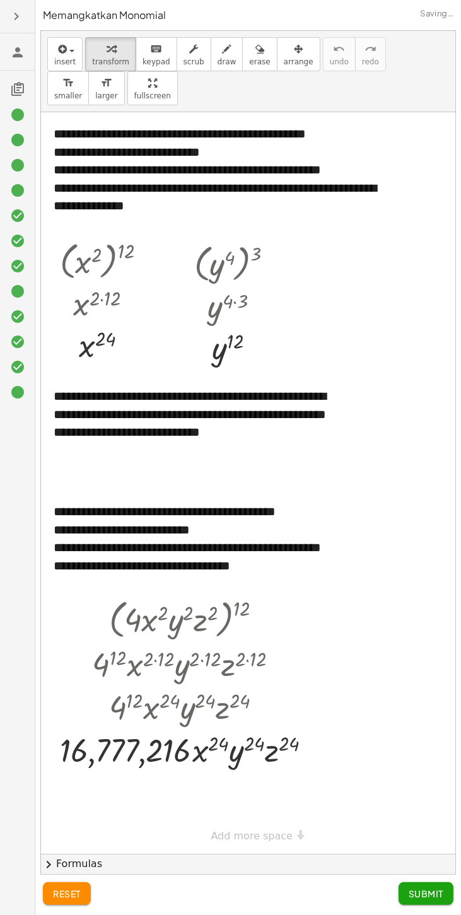
click at [20, 328] on div at bounding box center [17, 340] width 35 height 25
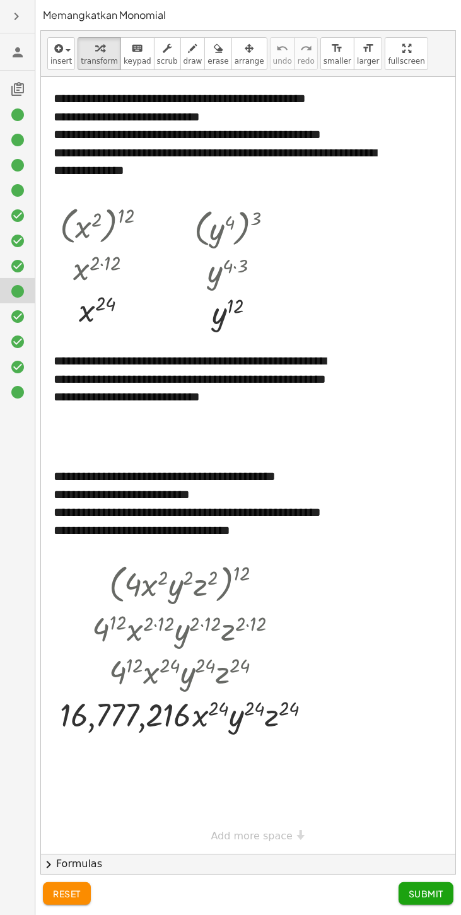
click at [15, 166] on icon at bounding box center [17, 165] width 15 height 15
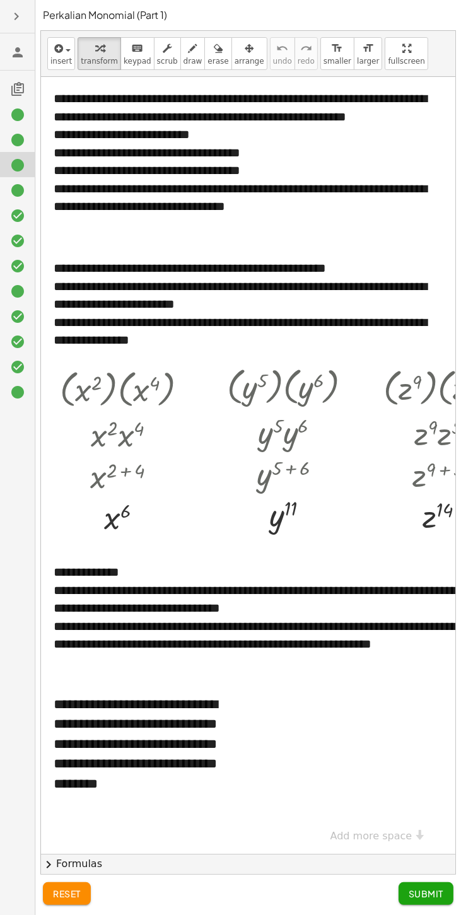
click at [28, 194] on div at bounding box center [22, 190] width 25 height 16
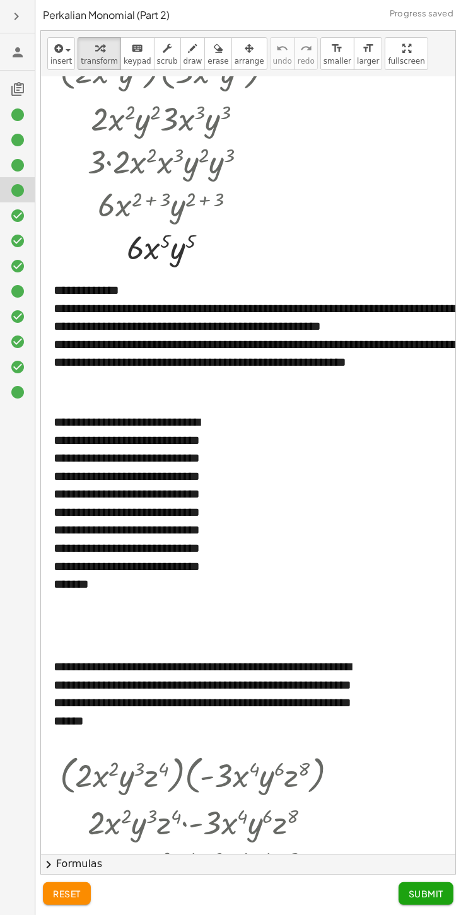
scroll to position [424, 0]
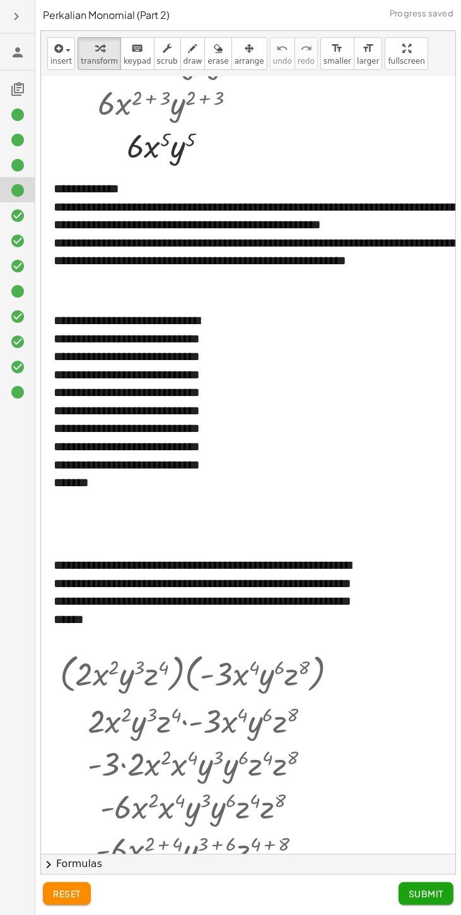
click at [18, 211] on icon at bounding box center [17, 215] width 15 height 15
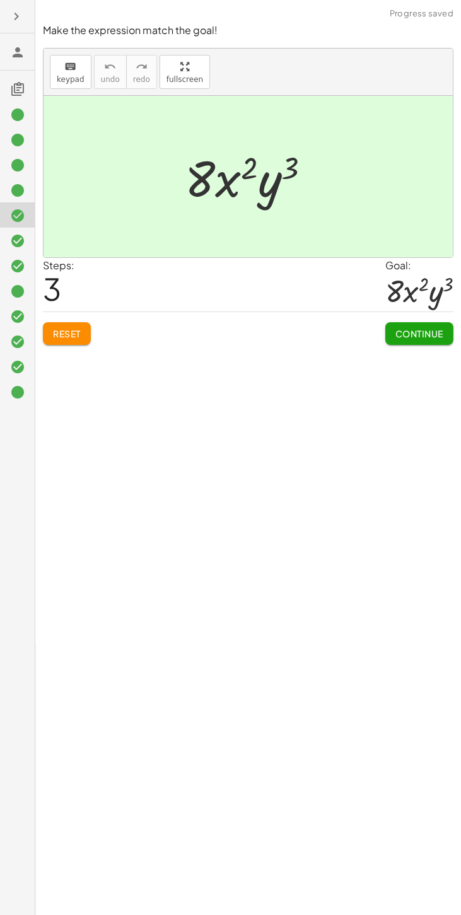
click at [28, 286] on div at bounding box center [22, 291] width 25 height 16
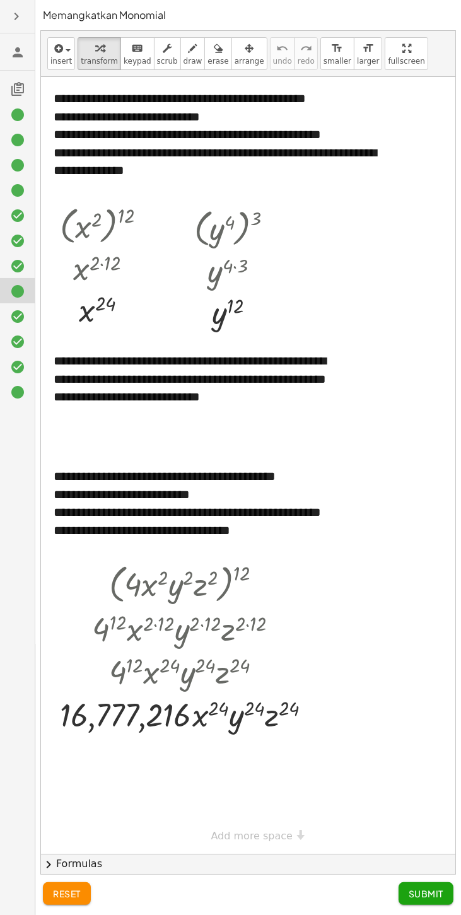
click at [18, 135] on icon at bounding box center [17, 139] width 15 height 15
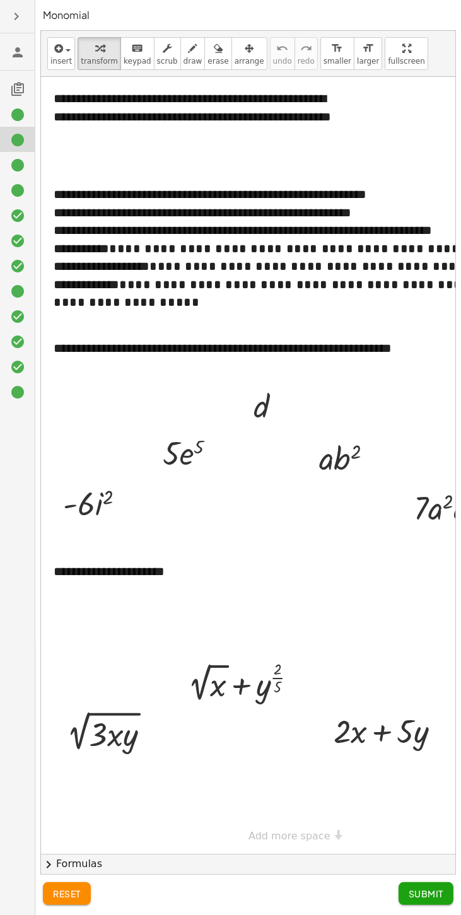
click at [19, 285] on icon at bounding box center [17, 291] width 15 height 15
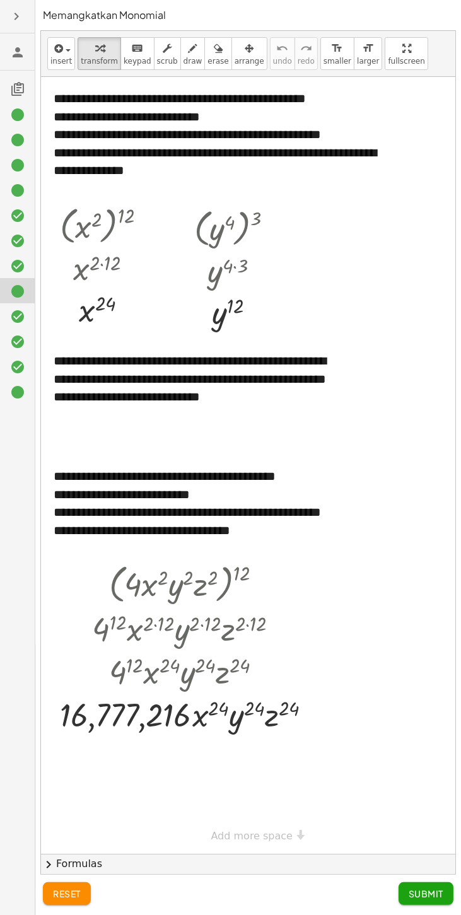
click at [13, 110] on icon at bounding box center [17, 114] width 15 height 15
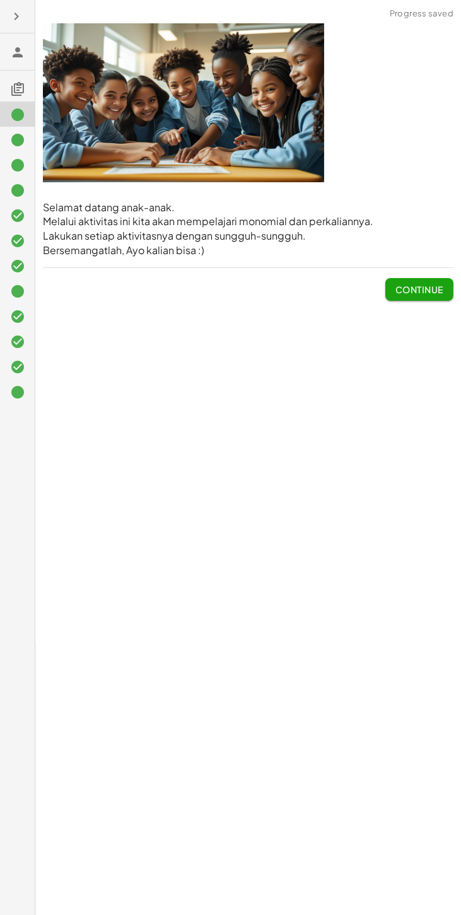
click at [423, 295] on span "Continue" at bounding box center [419, 289] width 48 height 11
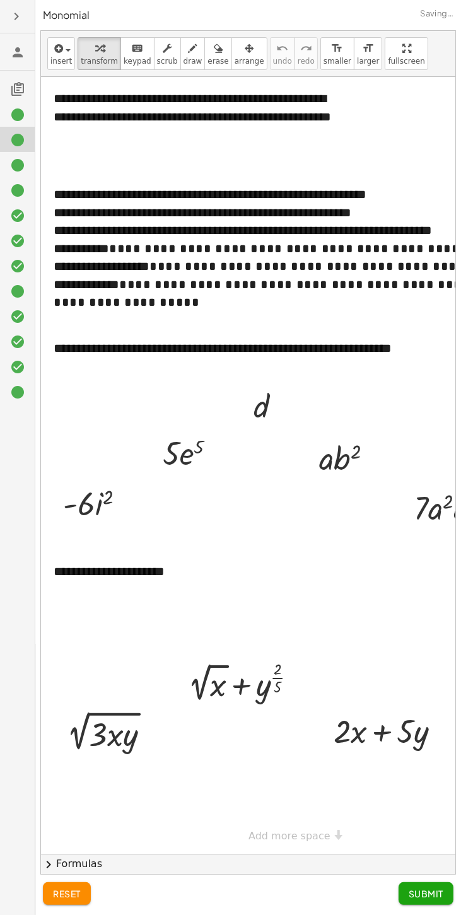
scroll to position [0, 1]
click at [434, 905] on button "Submit" at bounding box center [425, 893] width 55 height 23
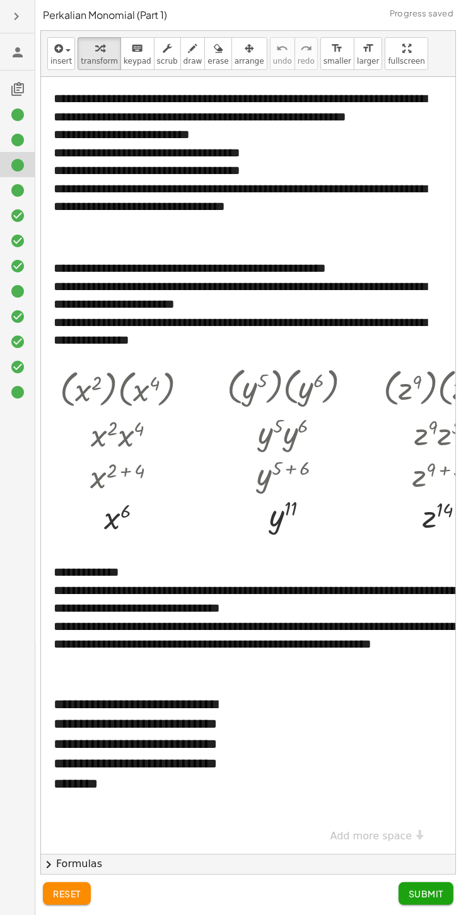
click at [431, 899] on span "Submit" at bounding box center [426, 893] width 35 height 11
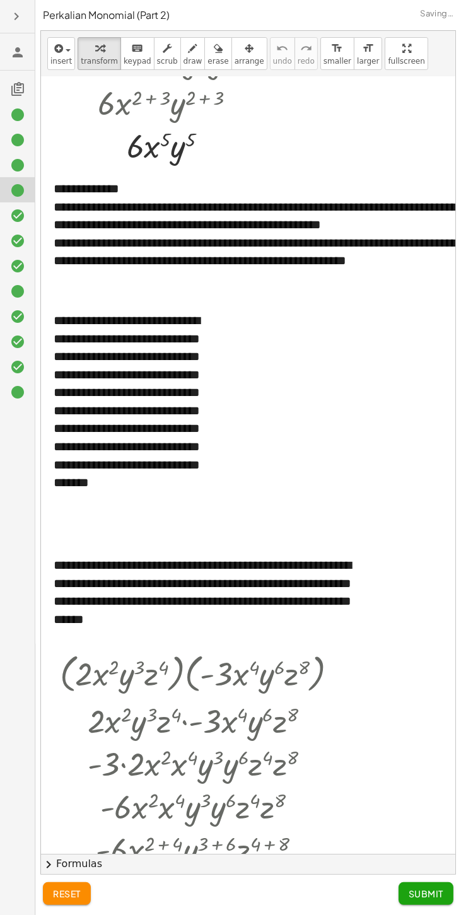
click at [431, 899] on span "Submit" at bounding box center [426, 893] width 35 height 11
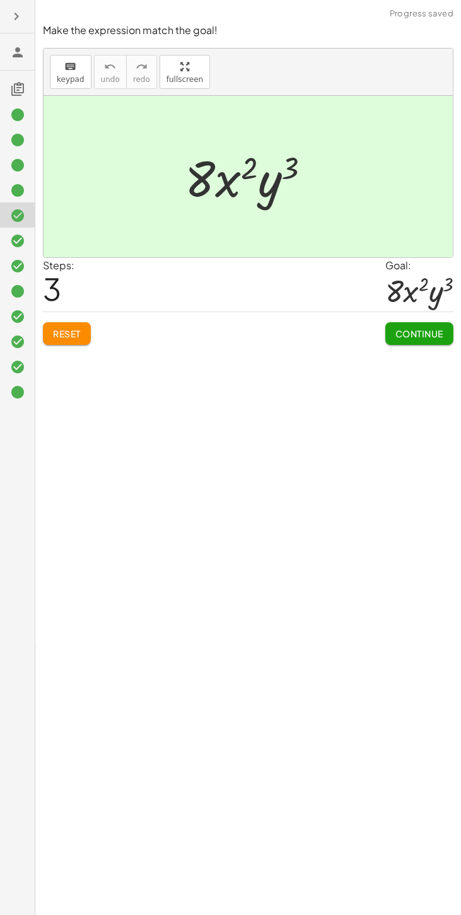
click at [426, 345] on button "Continue" at bounding box center [419, 333] width 68 height 23
click at [0, 0] on span "Continue" at bounding box center [0, 0] width 0 height 0
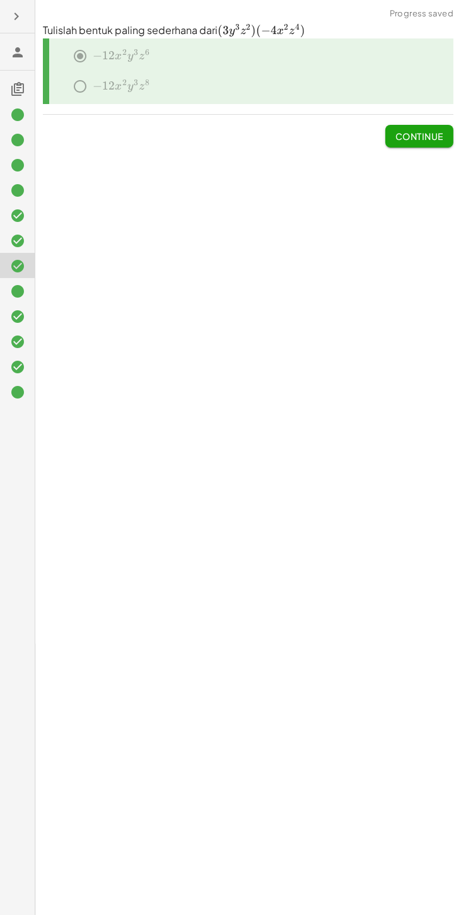
click at [431, 146] on button "Continue" at bounding box center [419, 136] width 68 height 23
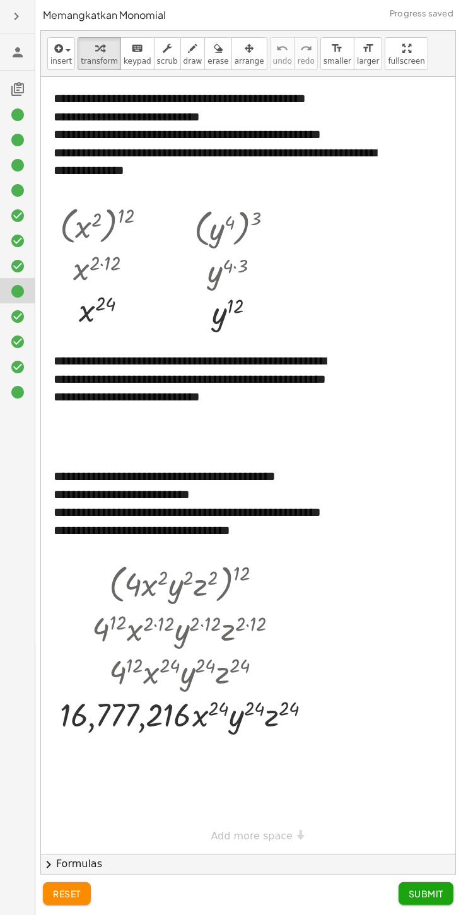
click at [435, 905] on button "Submit" at bounding box center [425, 893] width 55 height 23
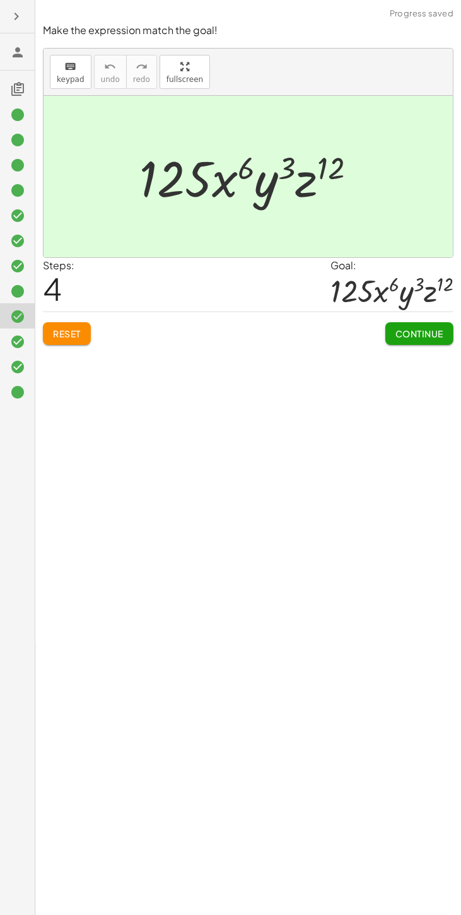
click at [18, 291] on icon at bounding box center [17, 291] width 15 height 15
